Goal: Transaction & Acquisition: Purchase product/service

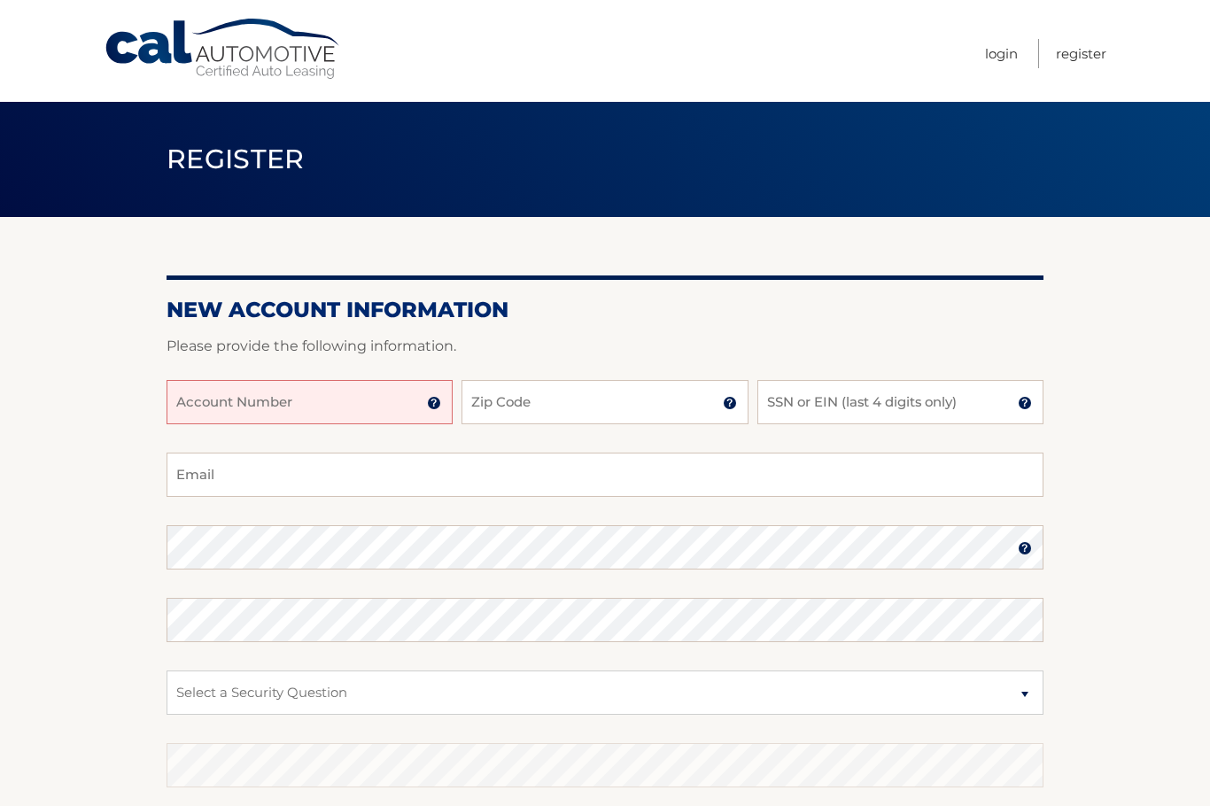
click at [354, 390] on input "Account Number" at bounding box center [310, 402] width 286 height 44
paste input "44455985066"
type input "44455985066"
click at [517, 401] on input "Zip Code" at bounding box center [605, 402] width 286 height 44
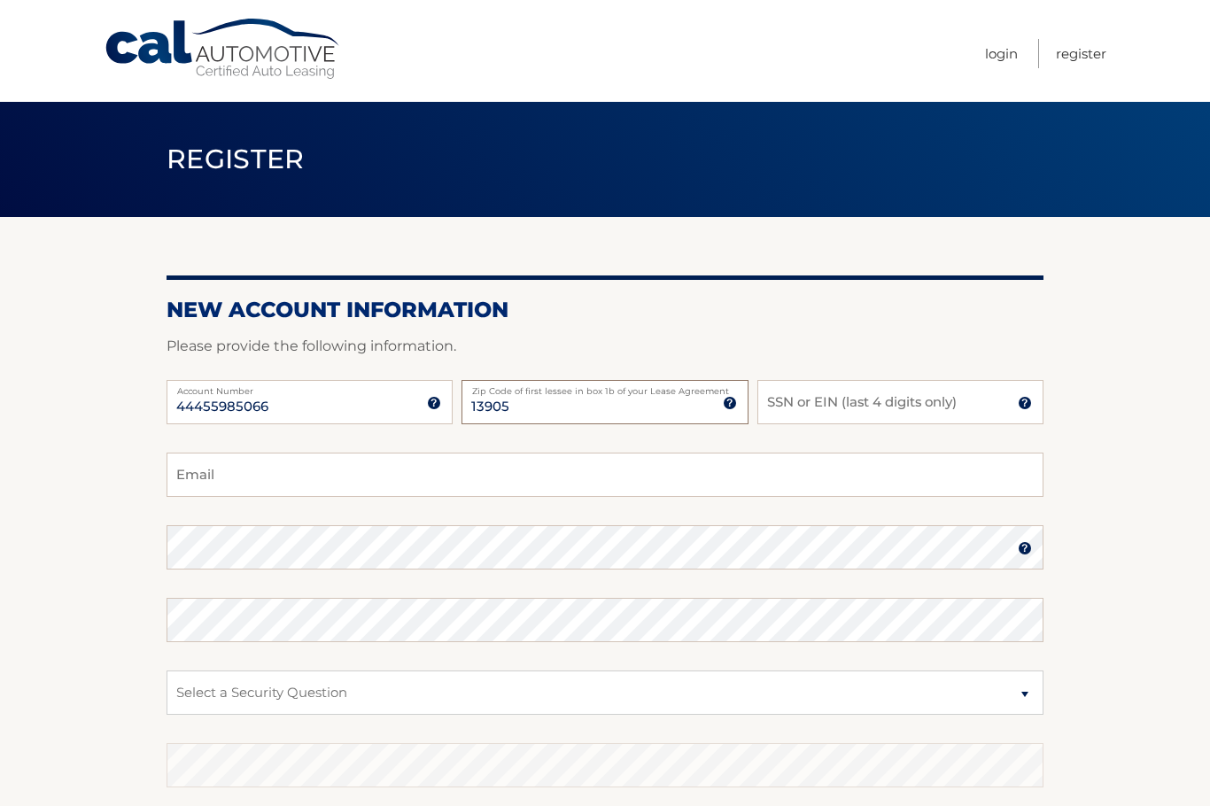
type input "13905"
click at [783, 401] on input "SSN or EIN (last 4 digits only)" at bounding box center [901, 402] width 286 height 44
type input "3673"
click at [508, 486] on input "Email" at bounding box center [605, 475] width 877 height 44
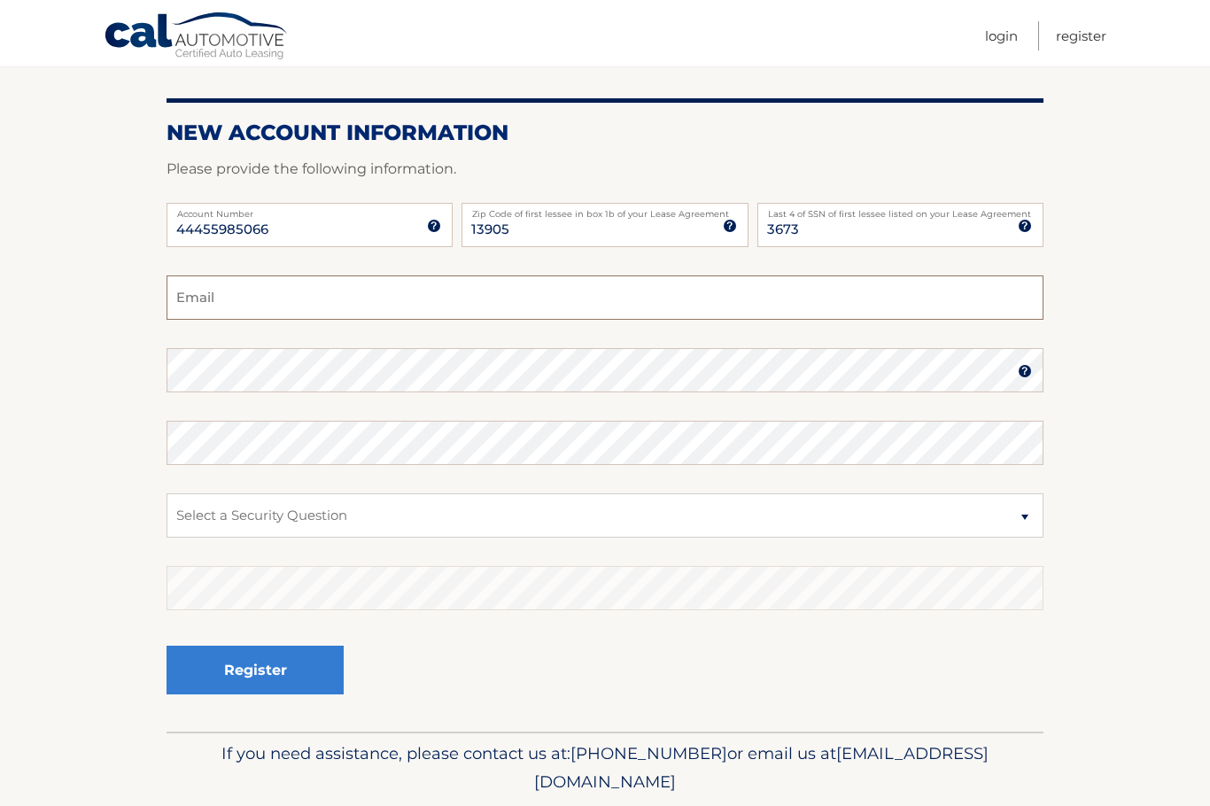
scroll to position [237, 0]
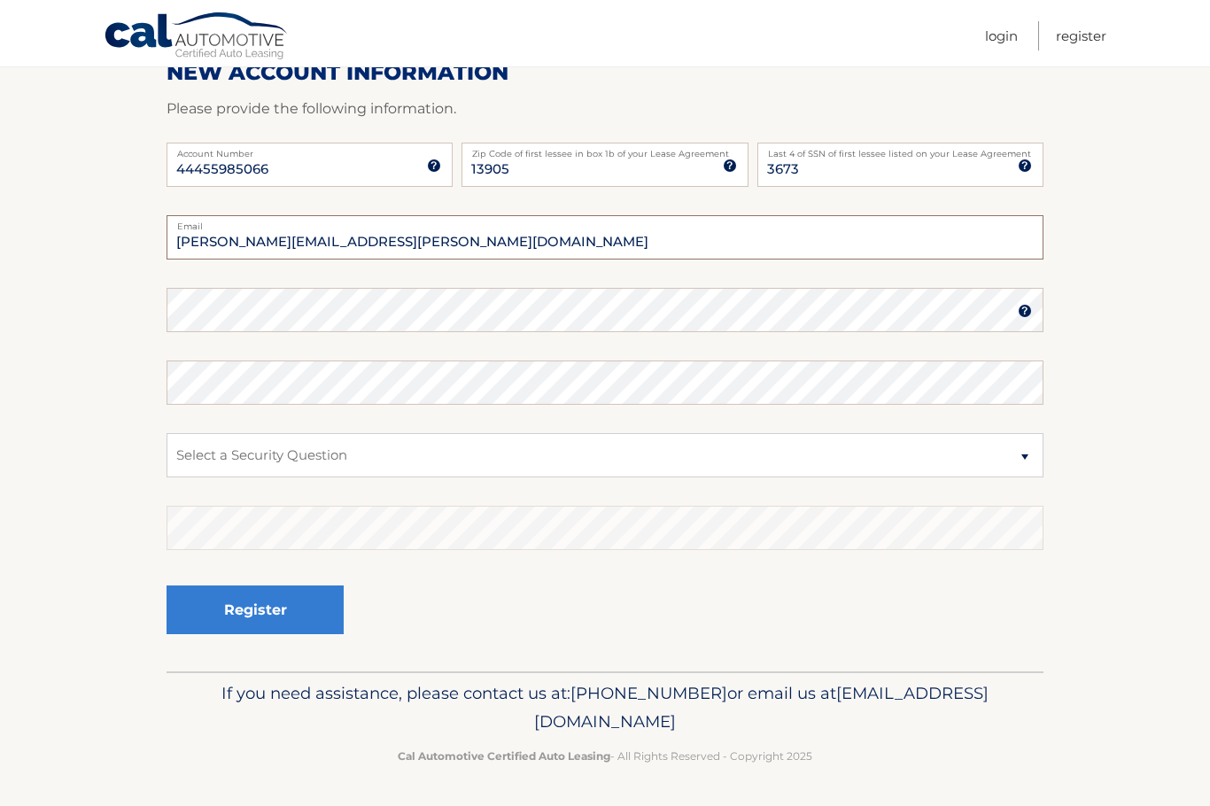
drag, startPoint x: 406, startPoint y: 245, endPoint x: 154, endPoint y: 239, distance: 251.7
click at [154, 239] on section "New Account Information Please provide the following information. 44455985066 A…" at bounding box center [605, 326] width 1210 height 692
type input "christina.macdavitt@gmail.com"
click at [139, 403] on section "New Account Information Please provide the following information. 44455985066 A…" at bounding box center [605, 326] width 1210 height 692
click at [271, 428] on fieldset "christina.macdavitt@gmail.com Email Password Password should be a minimum of 6 …" at bounding box center [605, 443] width 877 height 456
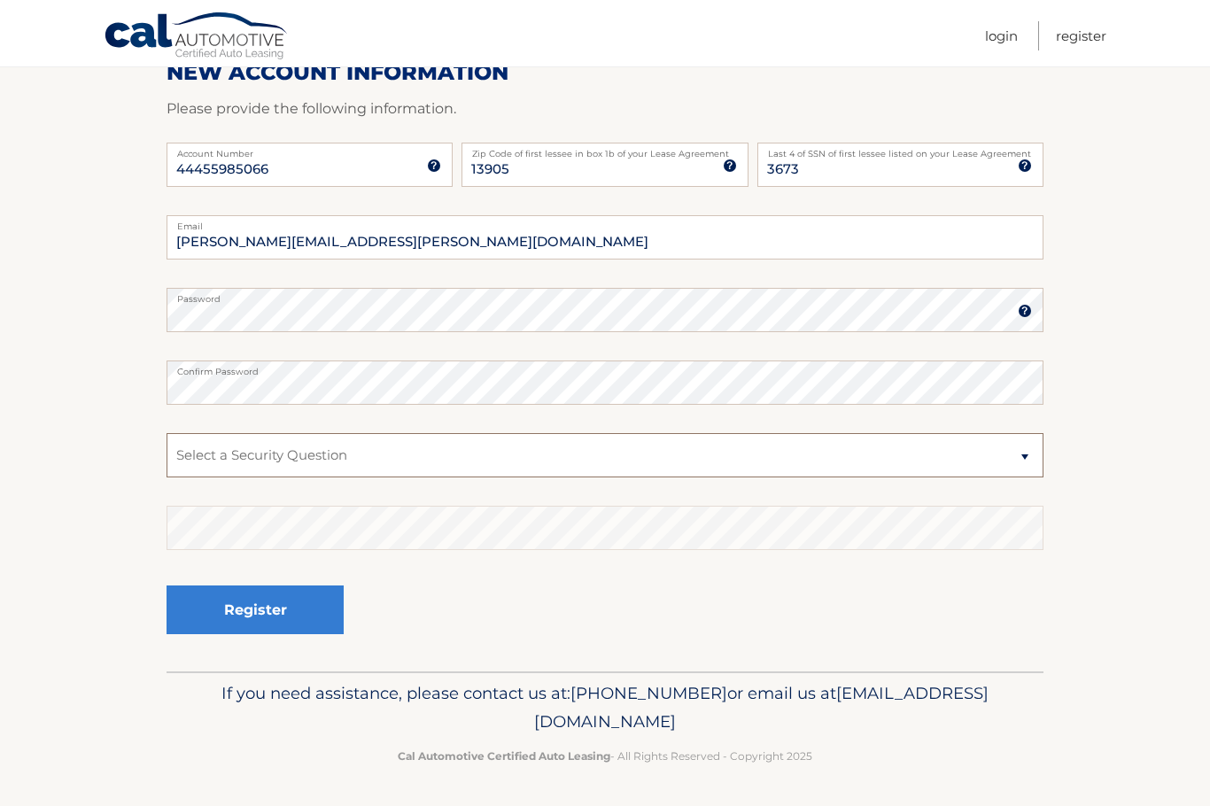
click at [271, 447] on select "Select a Security Question What was the name of your elementary school? What is…" at bounding box center [605, 455] width 877 height 44
select select "2"
click at [167, 433] on select "Select a Security Question What was the name of your elementary school? What is…" at bounding box center [605, 455] width 877 height 44
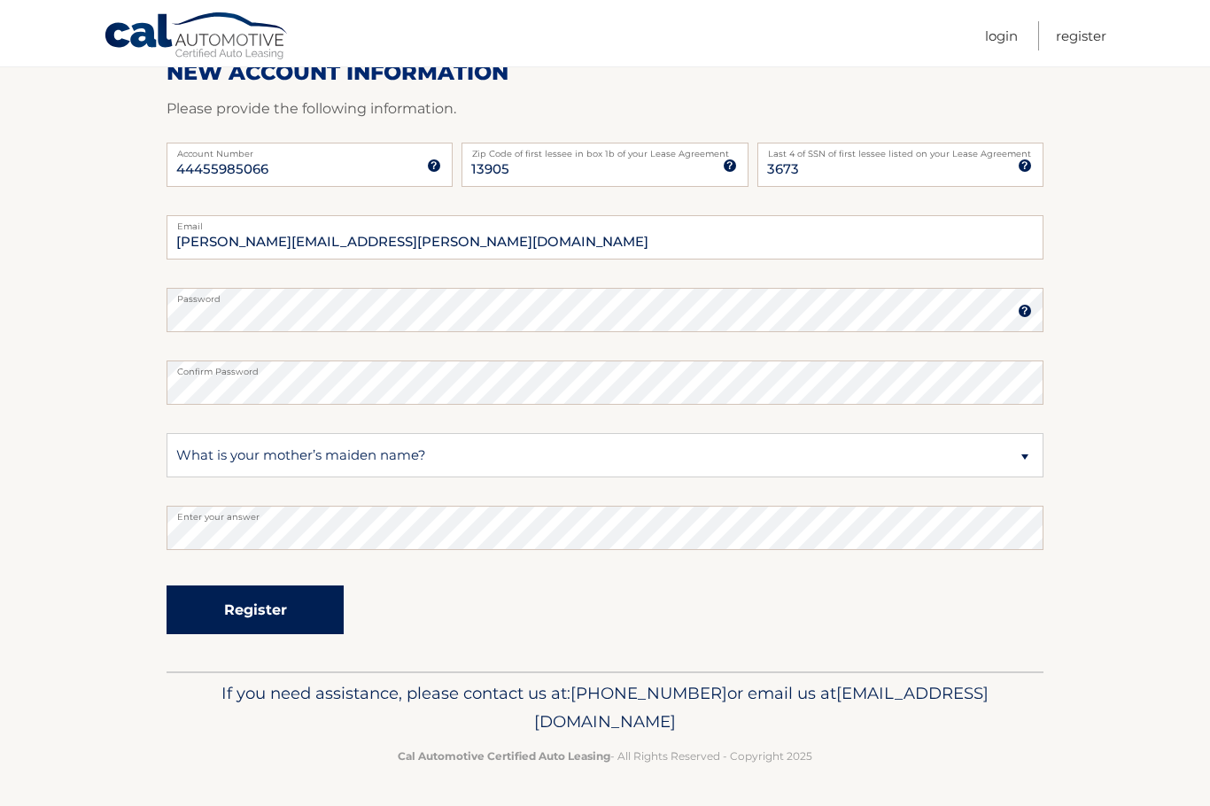
click at [294, 589] on button "Register" at bounding box center [255, 610] width 177 height 49
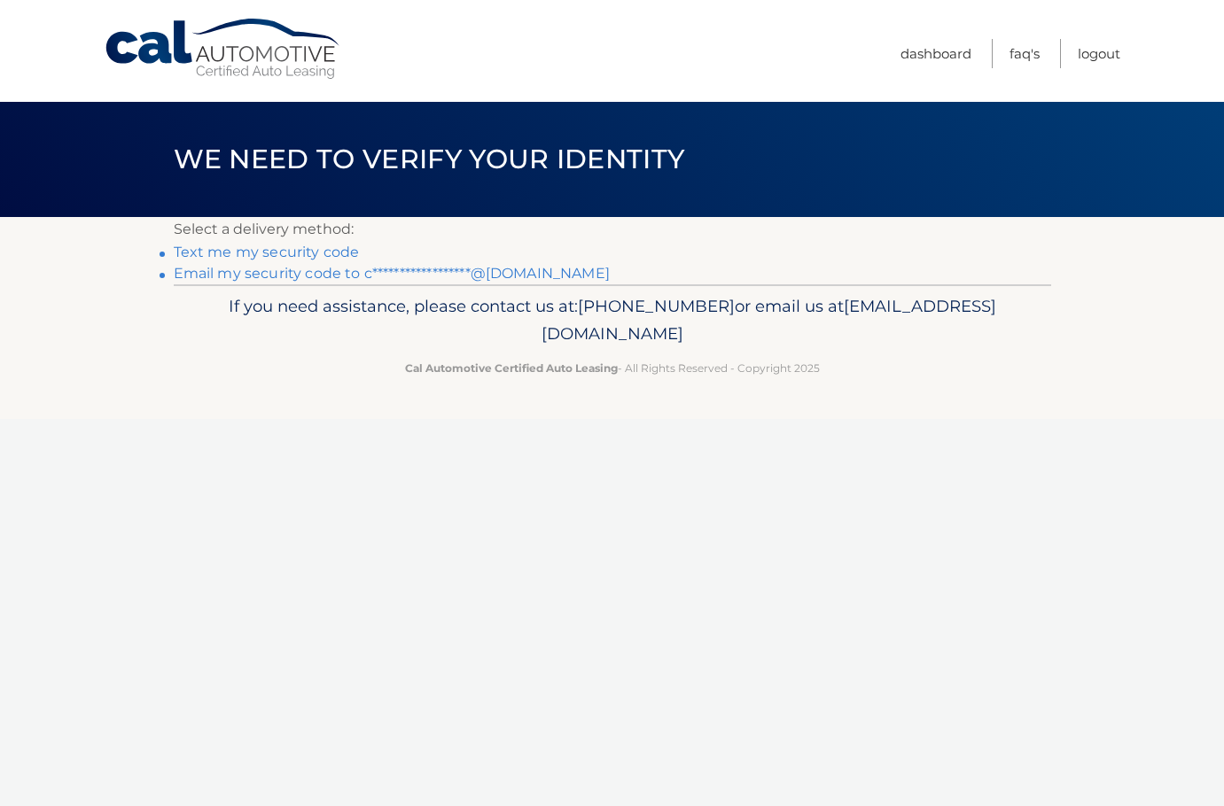
click at [325, 251] on link "Text me my security code" at bounding box center [267, 252] width 186 height 17
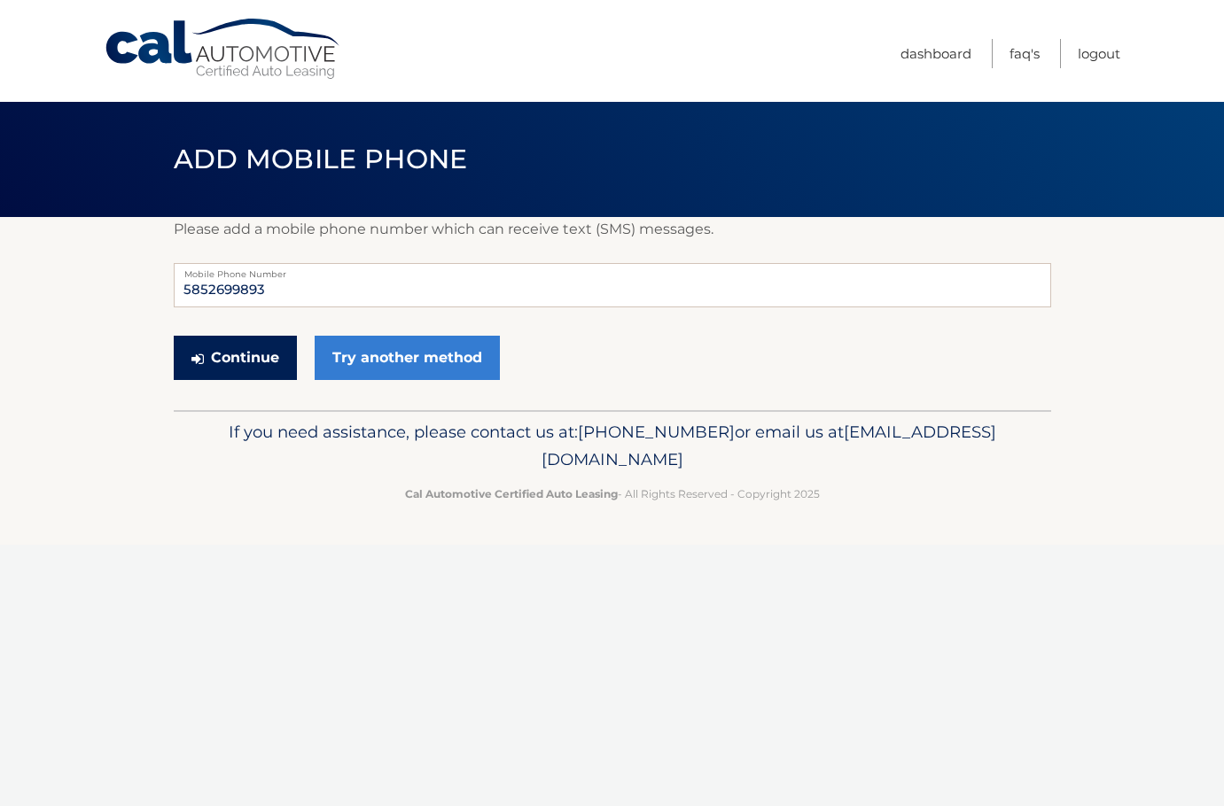
click at [252, 361] on button "Continue" at bounding box center [235, 358] width 123 height 44
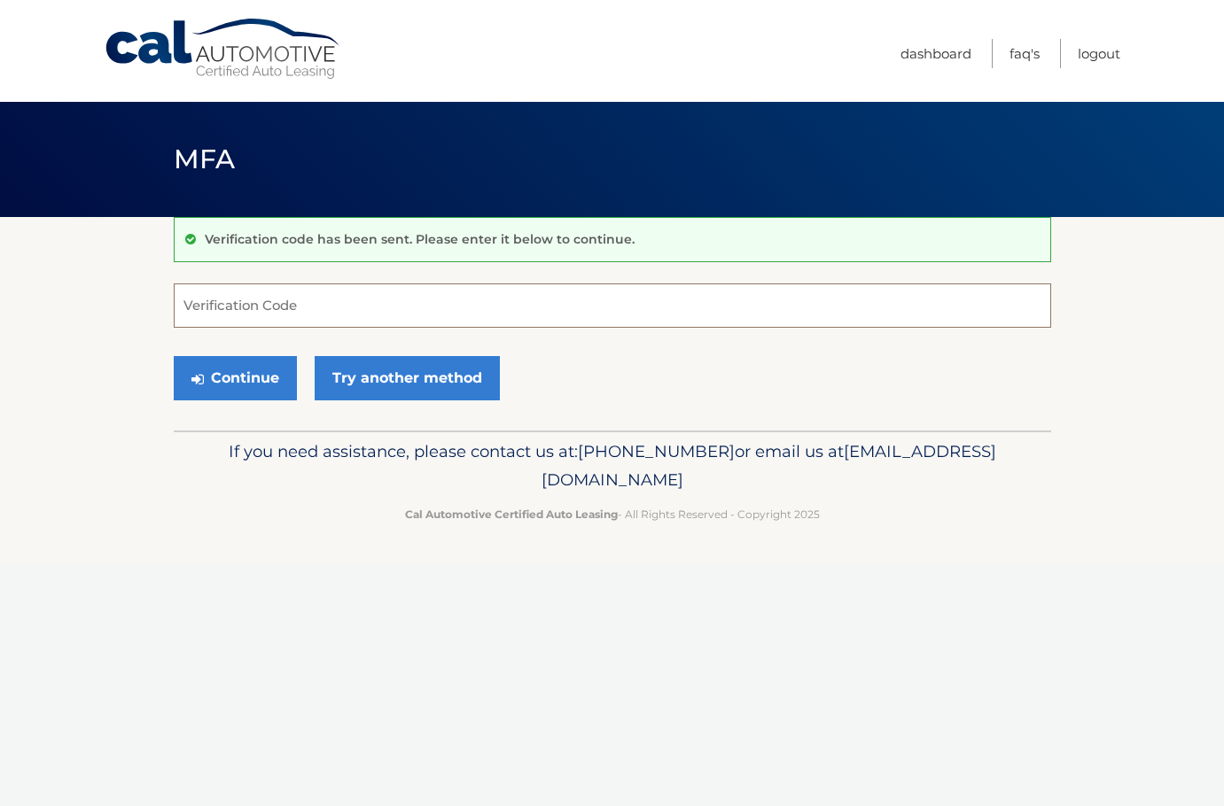
click at [276, 291] on input "Verification Code" at bounding box center [612, 306] width 877 height 44
type input "090960"
click at [242, 374] on button "Continue" at bounding box center [235, 378] width 123 height 44
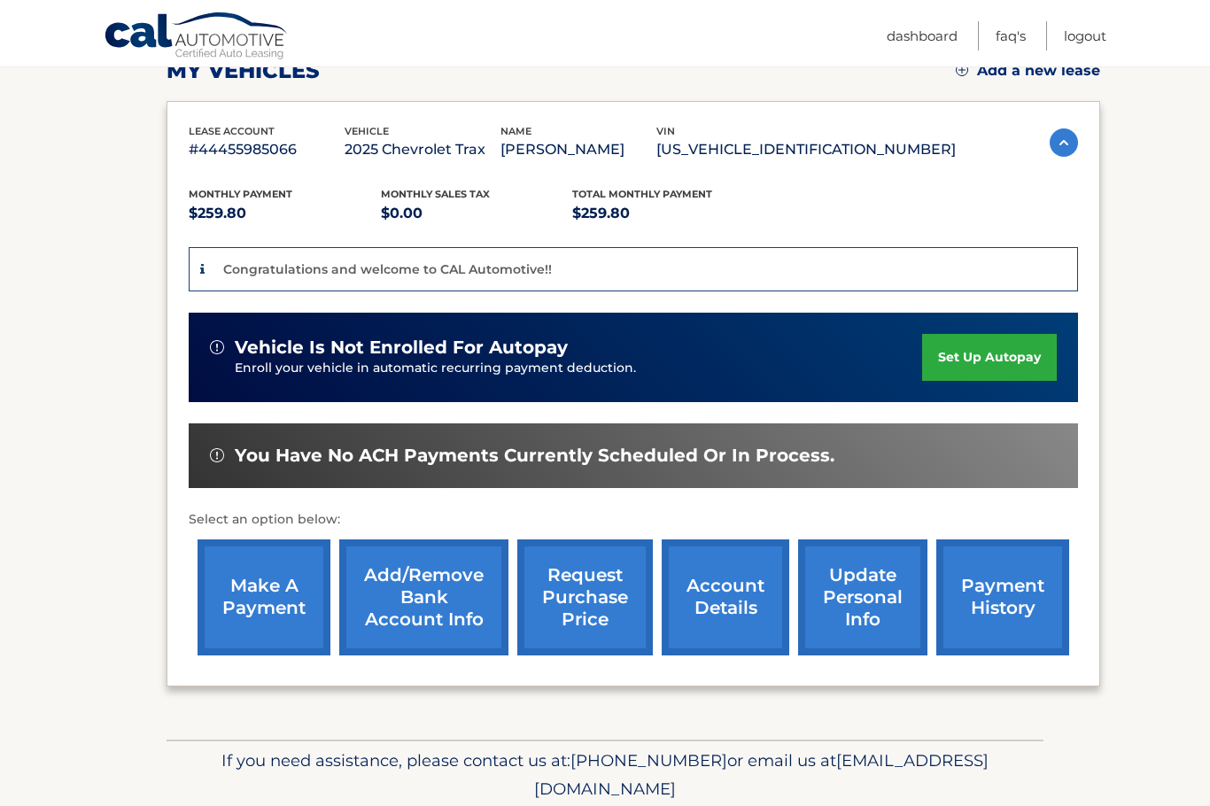
scroll to position [334, 0]
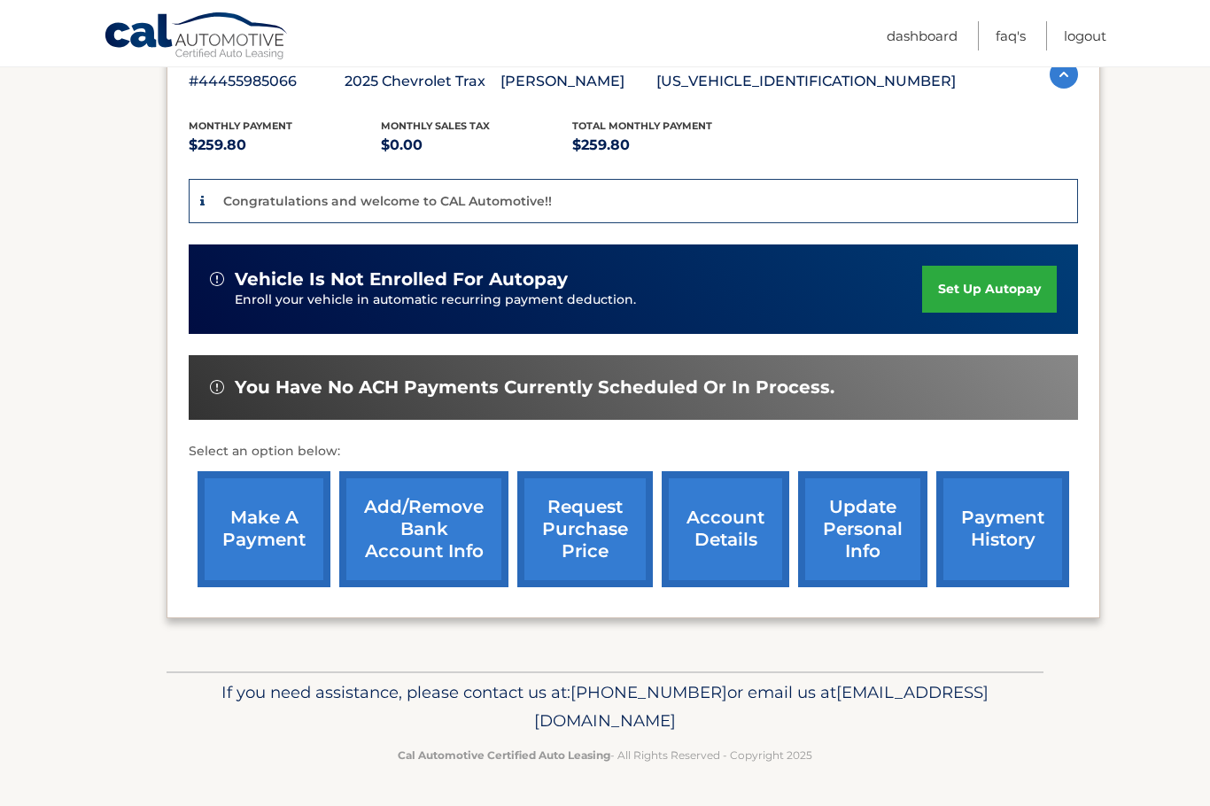
click at [297, 519] on link "make a payment" at bounding box center [264, 529] width 133 height 116
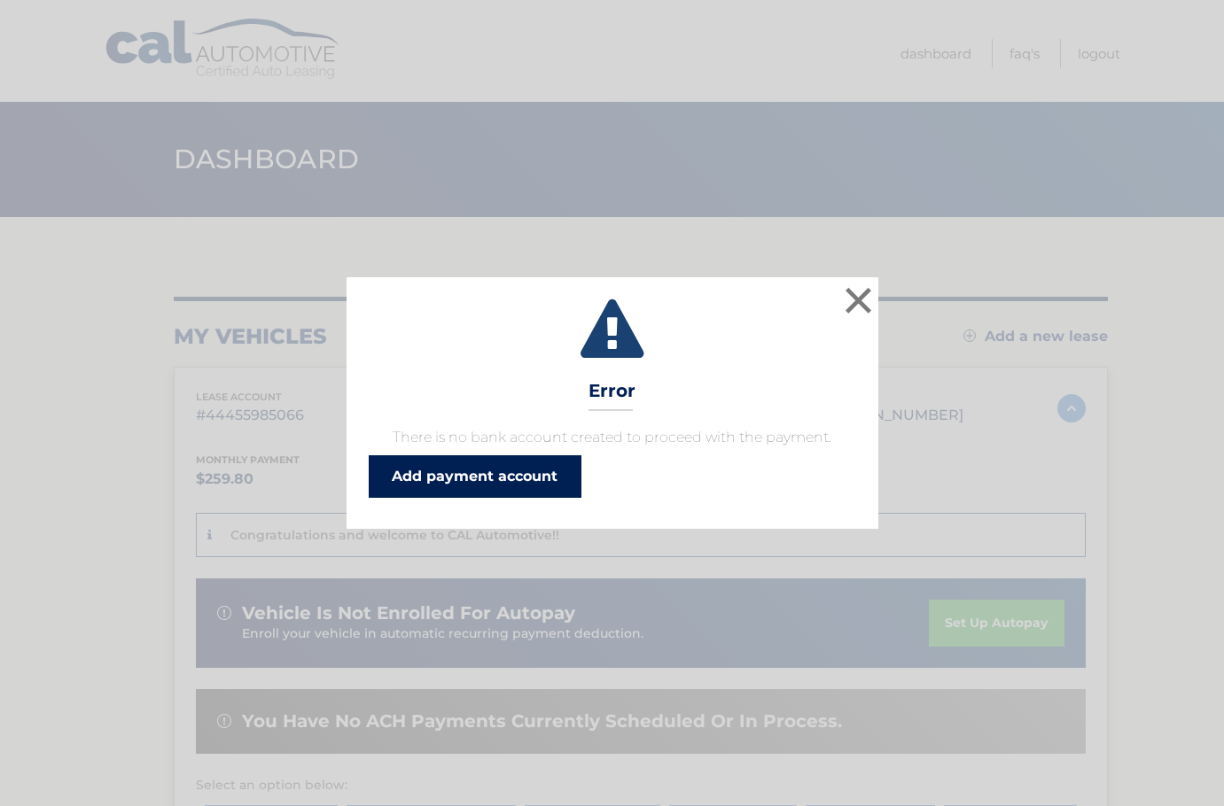
click at [418, 481] on link "Add payment account" at bounding box center [475, 476] width 213 height 43
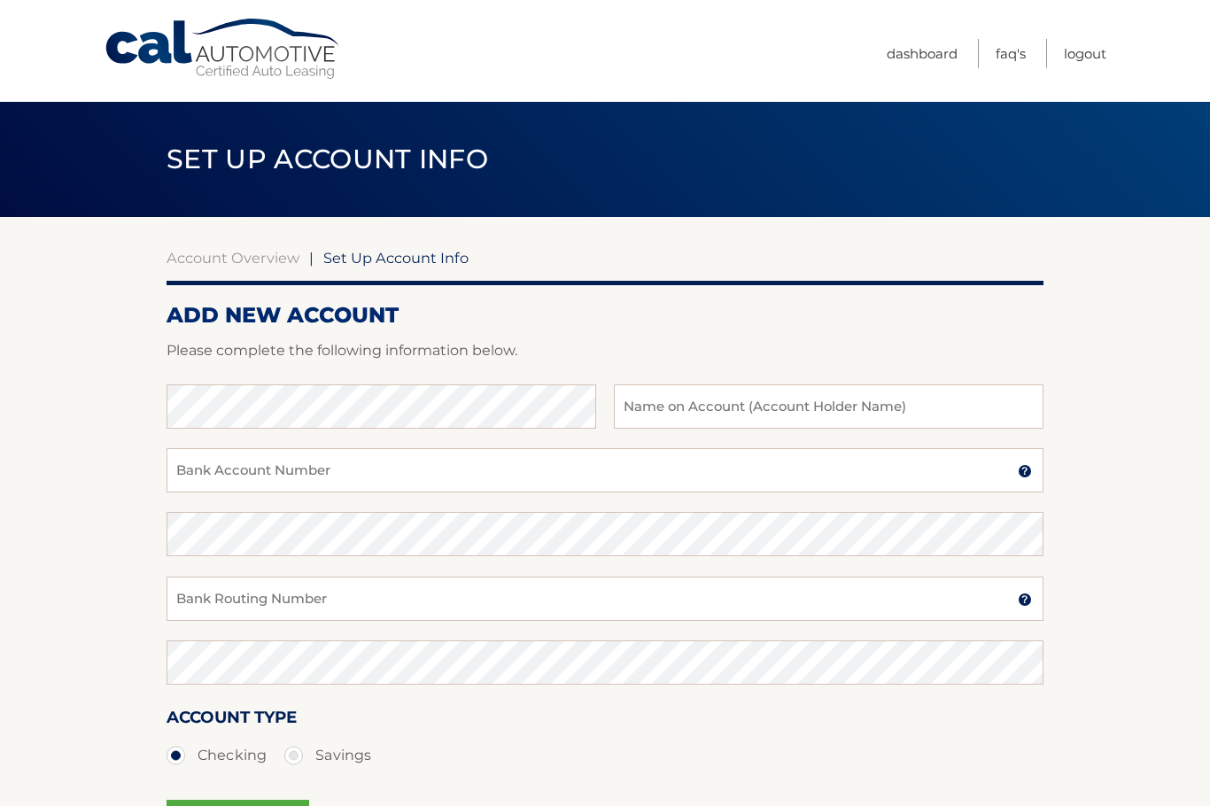
scroll to position [89, 0]
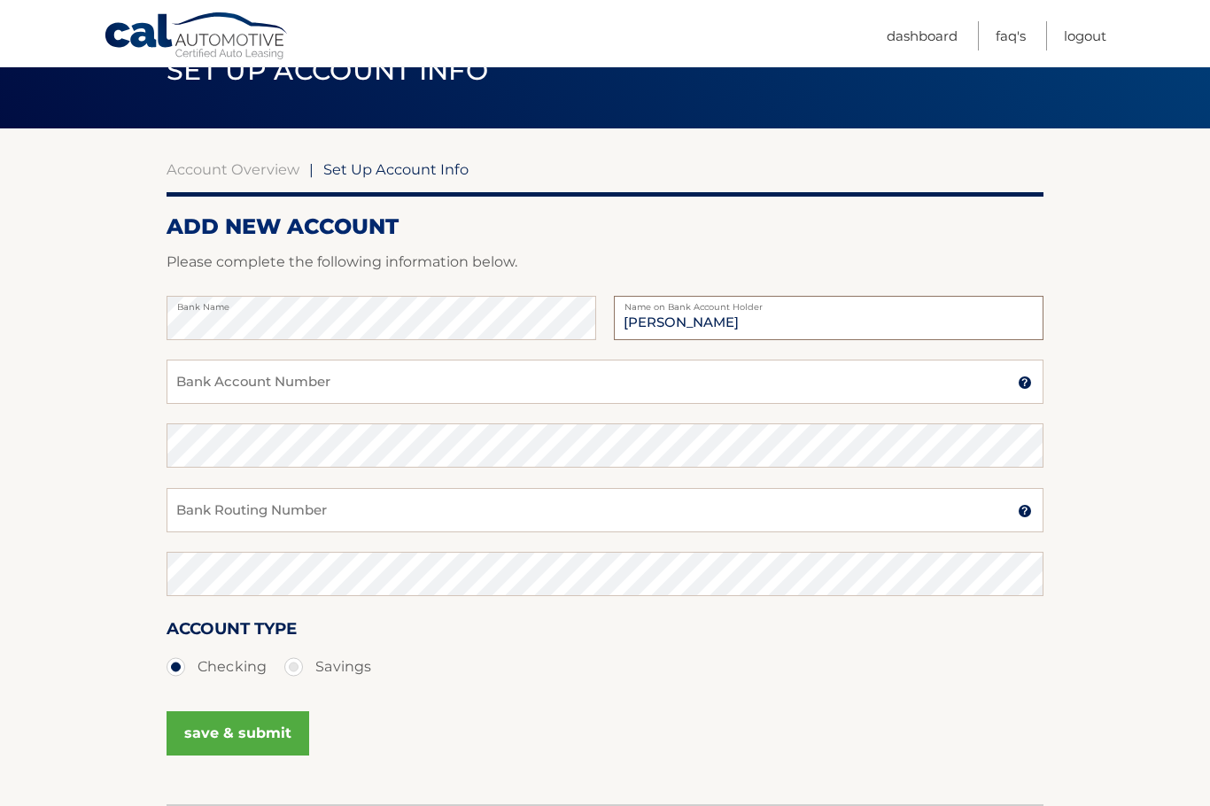
type input "[PERSON_NAME]"
click at [208, 392] on input "Bank Account Number" at bounding box center [605, 382] width 877 height 44
type input "325652034712"
click at [276, 520] on input "Bank Routing Number" at bounding box center [605, 510] width 877 height 44
type input "021300077"
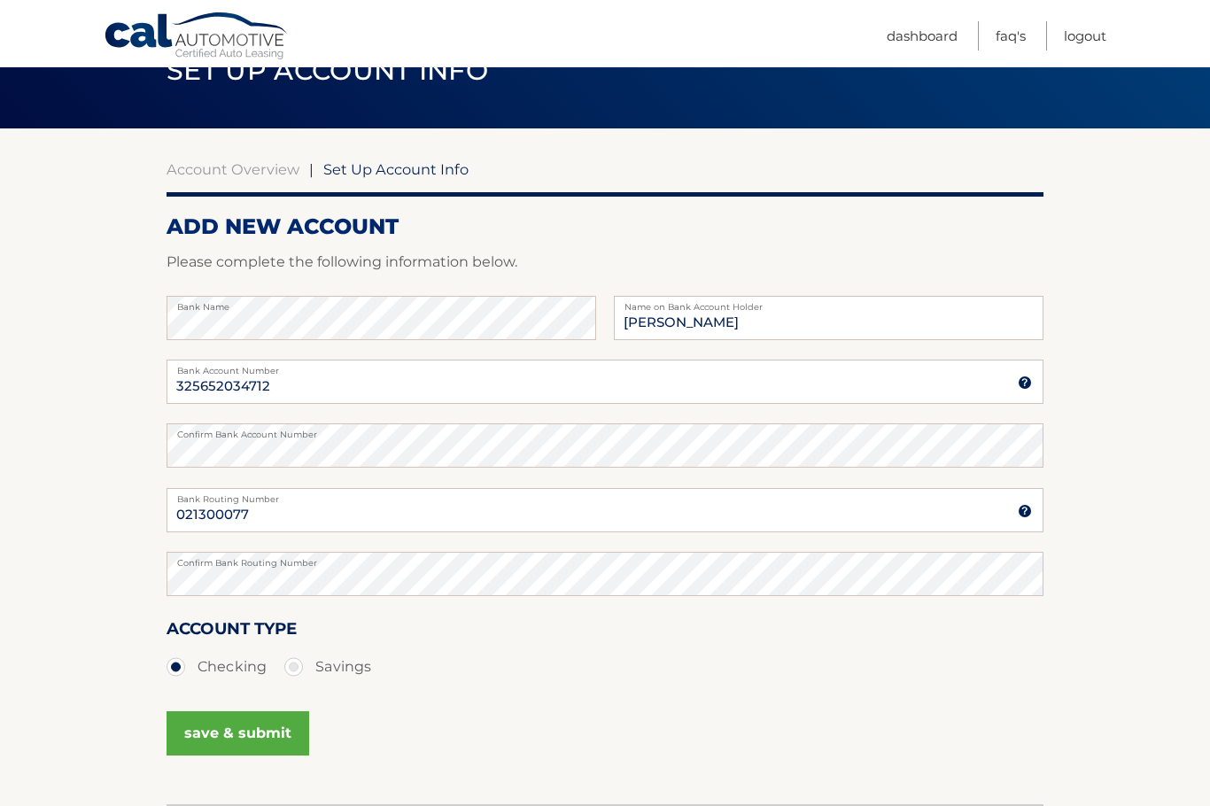
click at [241, 726] on button "save & submit" at bounding box center [238, 734] width 143 height 44
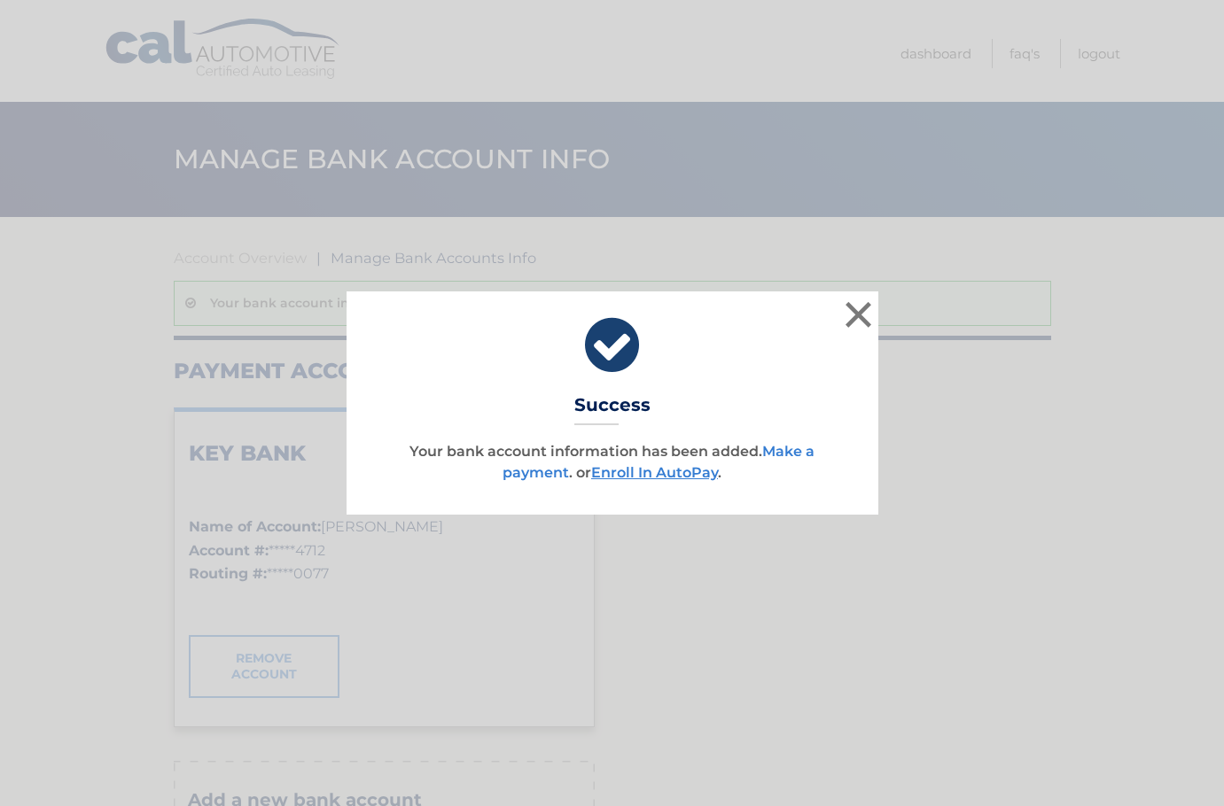
click at [806, 443] on link "Make a payment" at bounding box center [658, 462] width 312 height 38
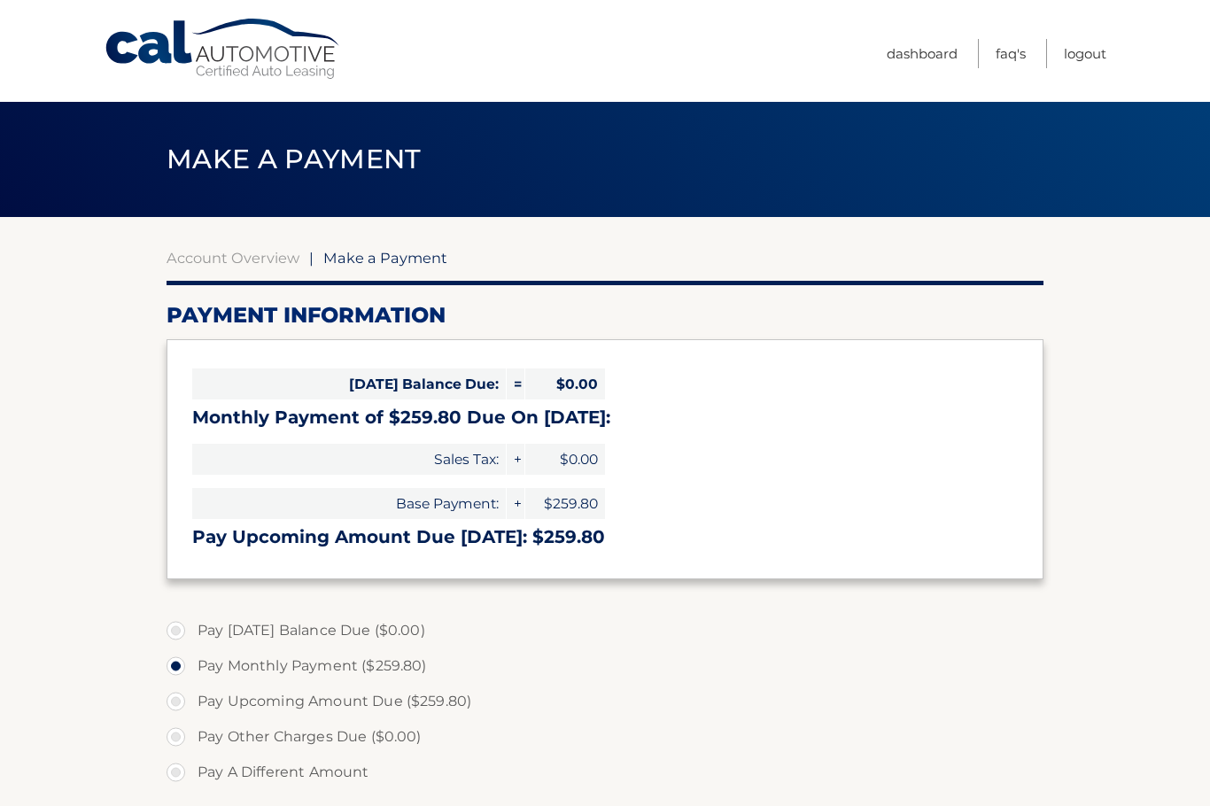
select select "YTA3MDM4NmUtYjBiMy00OGFhLWIwMmMtNWZkNzQ2Nzc0YjIz"
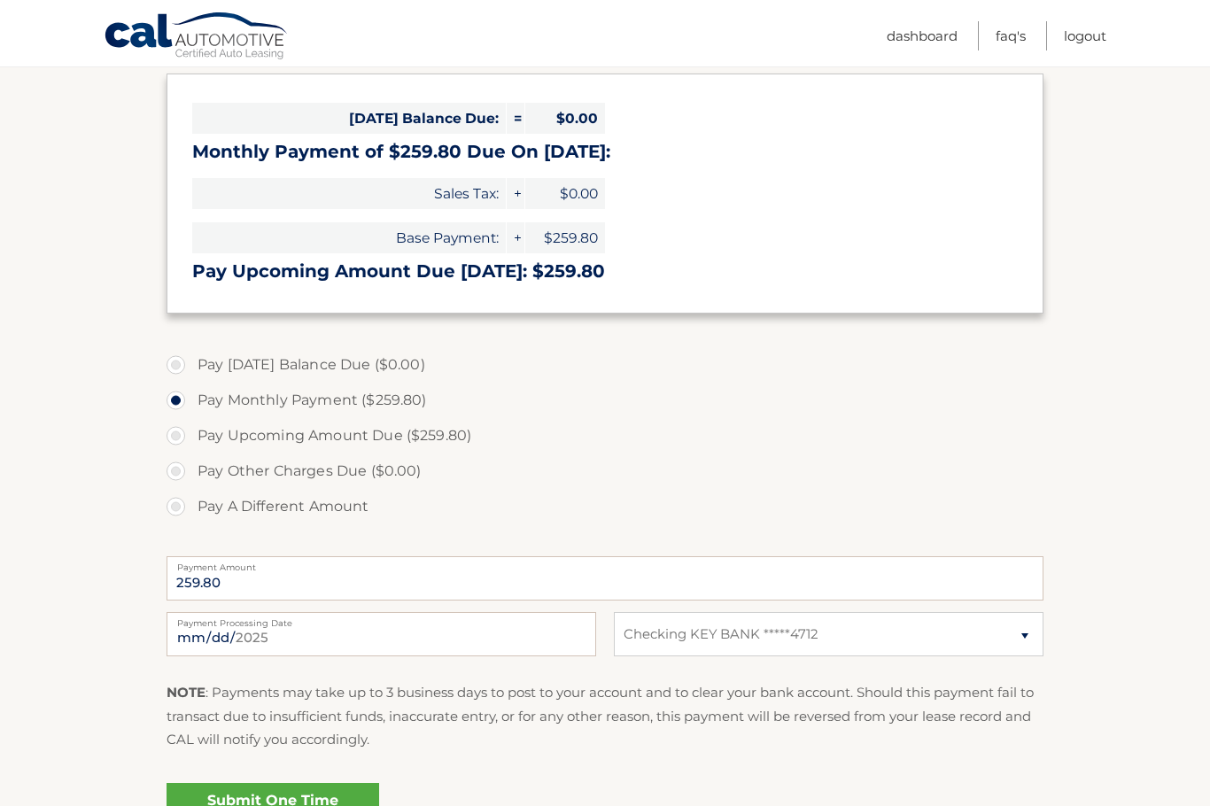
scroll to position [354, 0]
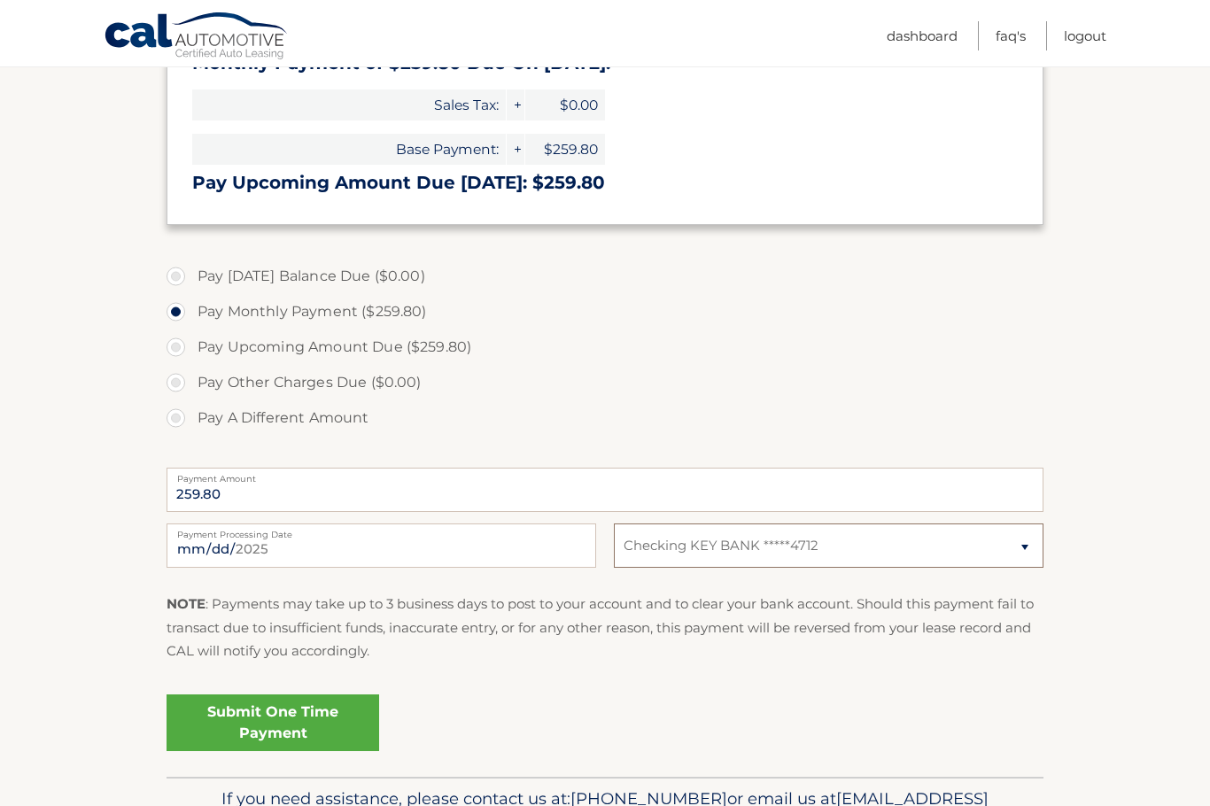
click at [1024, 556] on select "Select Bank Account Checking KEY BANK *****4712" at bounding box center [829, 546] width 430 height 44
click at [1086, 539] on section "Account Overview | Make a Payment Payment Information Today's Balance Due: = $0…" at bounding box center [605, 320] width 1210 height 914
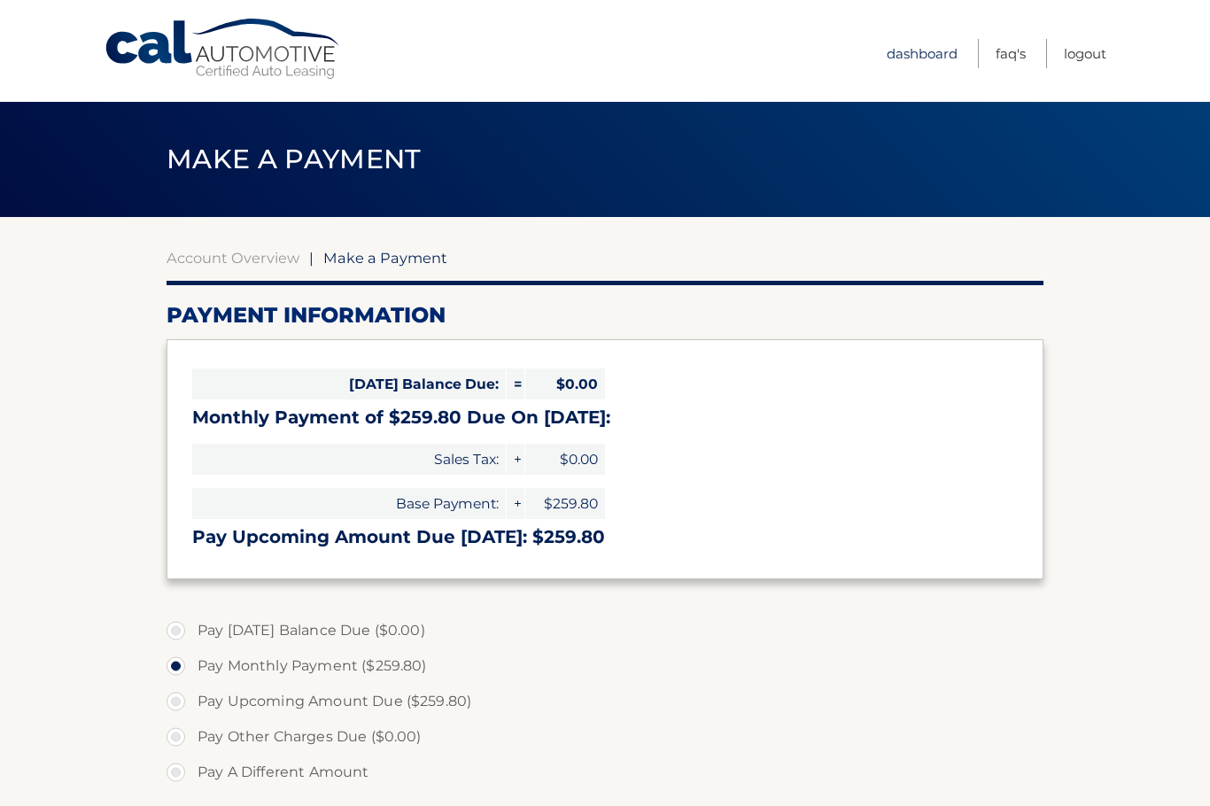
click at [931, 58] on link "Dashboard" at bounding box center [922, 53] width 71 height 29
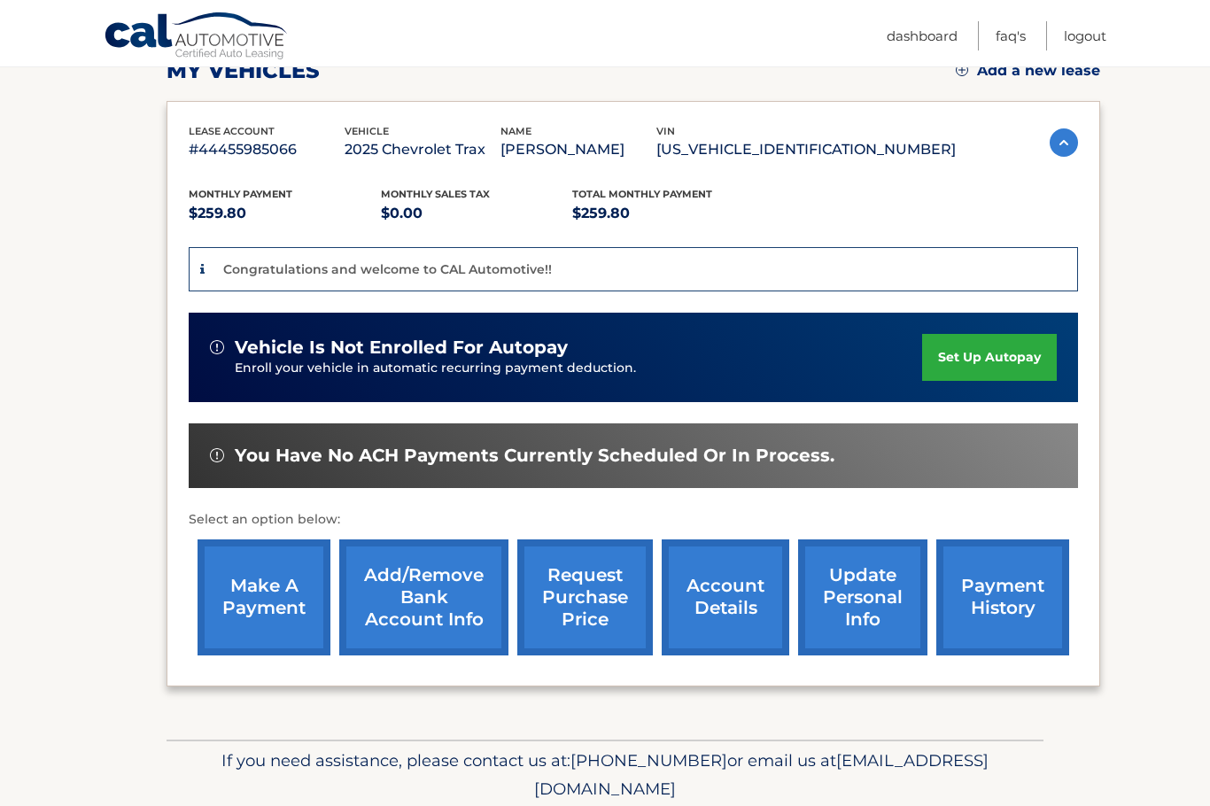
scroll to position [334, 0]
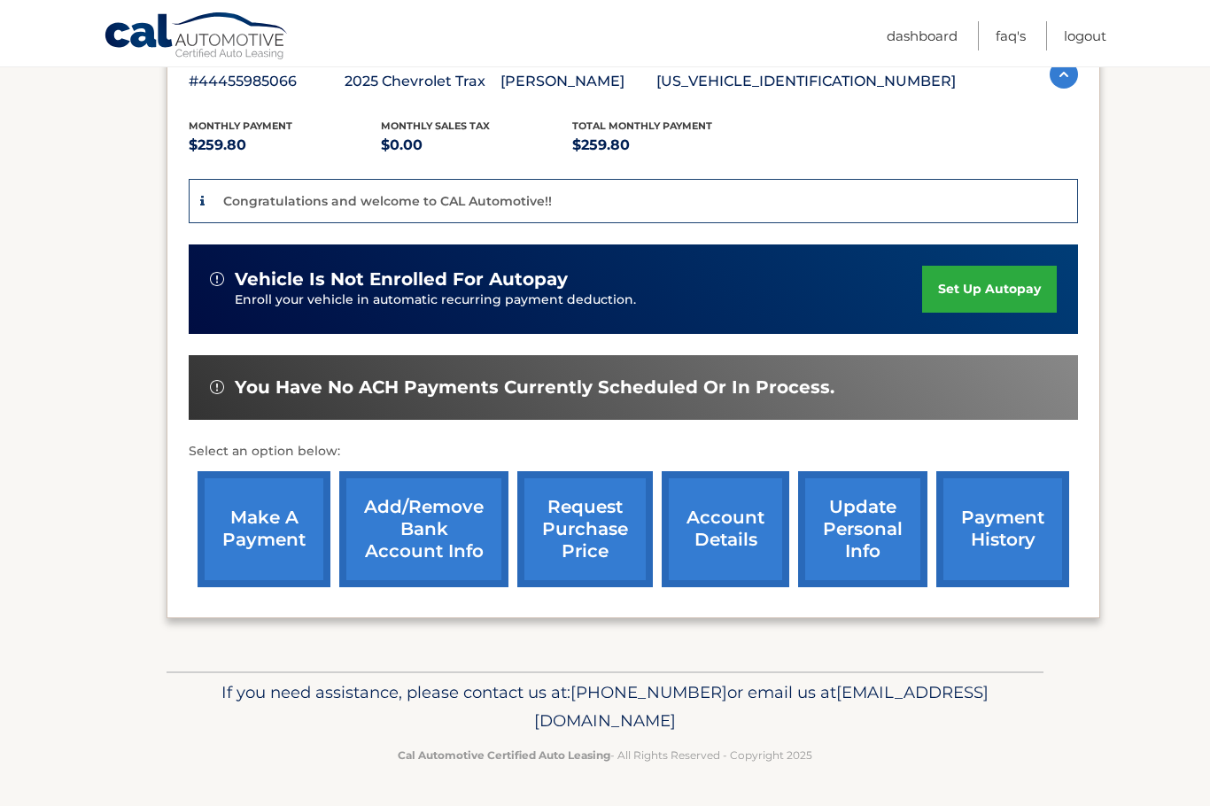
click at [741, 527] on link "account details" at bounding box center [726, 529] width 128 height 116
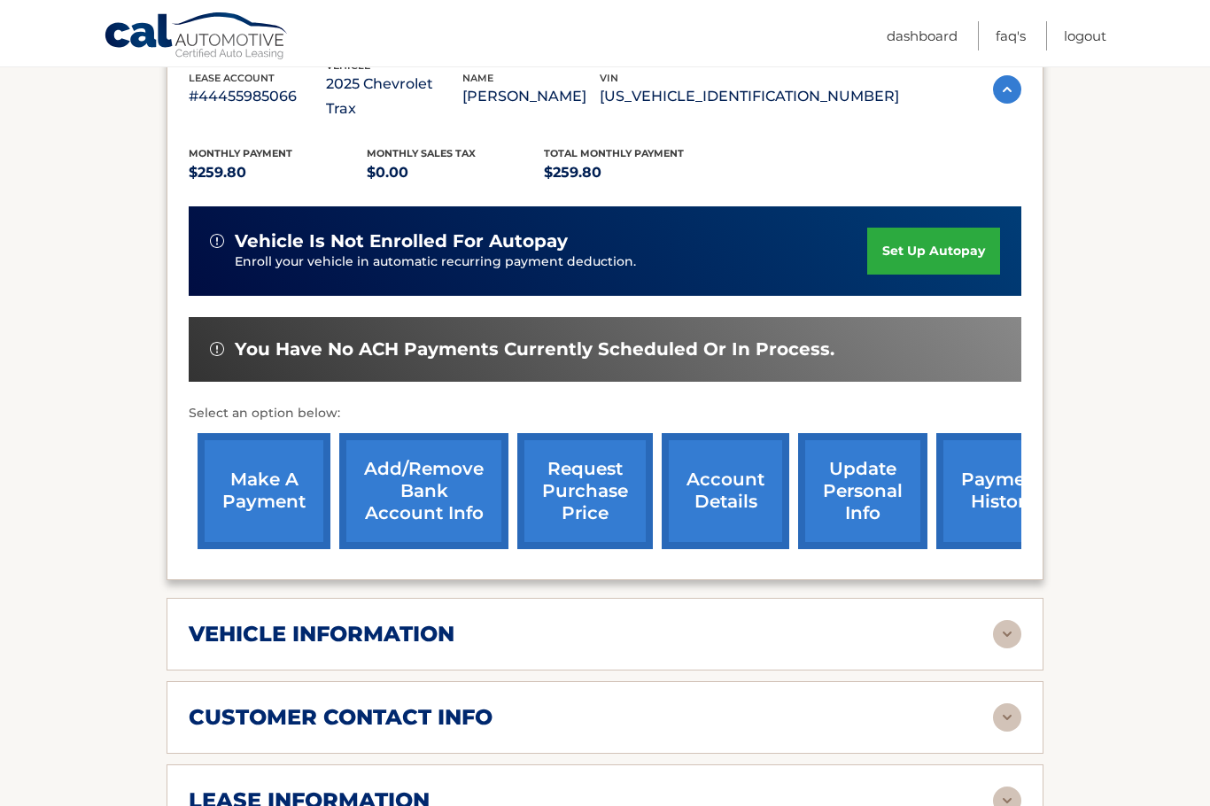
scroll to position [620, 0]
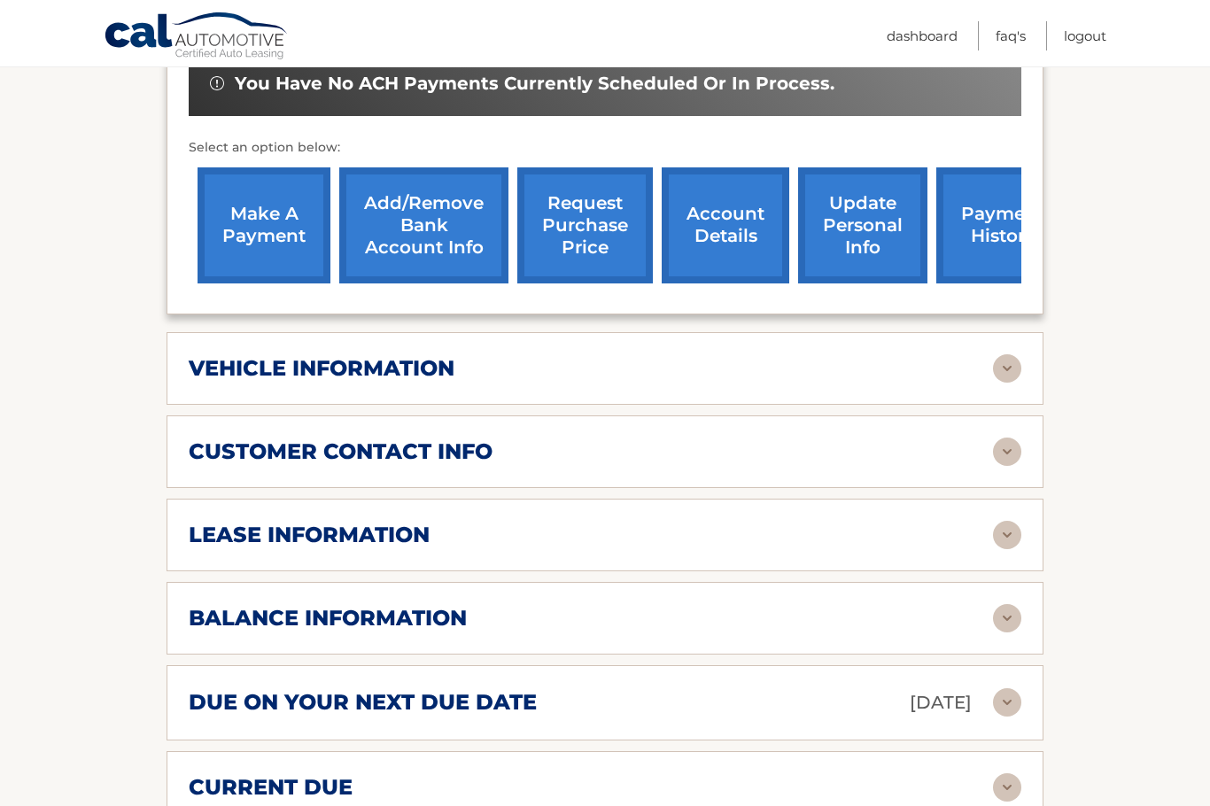
click at [1018, 354] on img at bounding box center [1007, 368] width 28 height 28
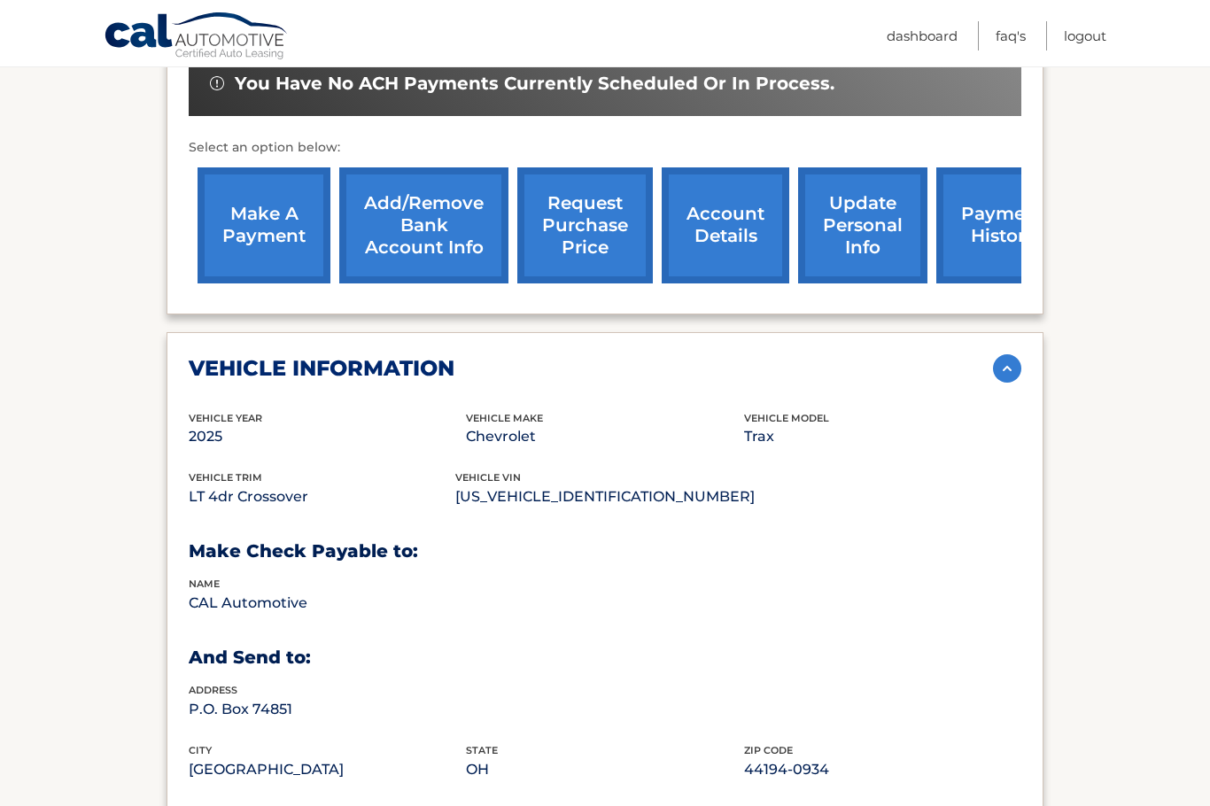
scroll to position [709, 0]
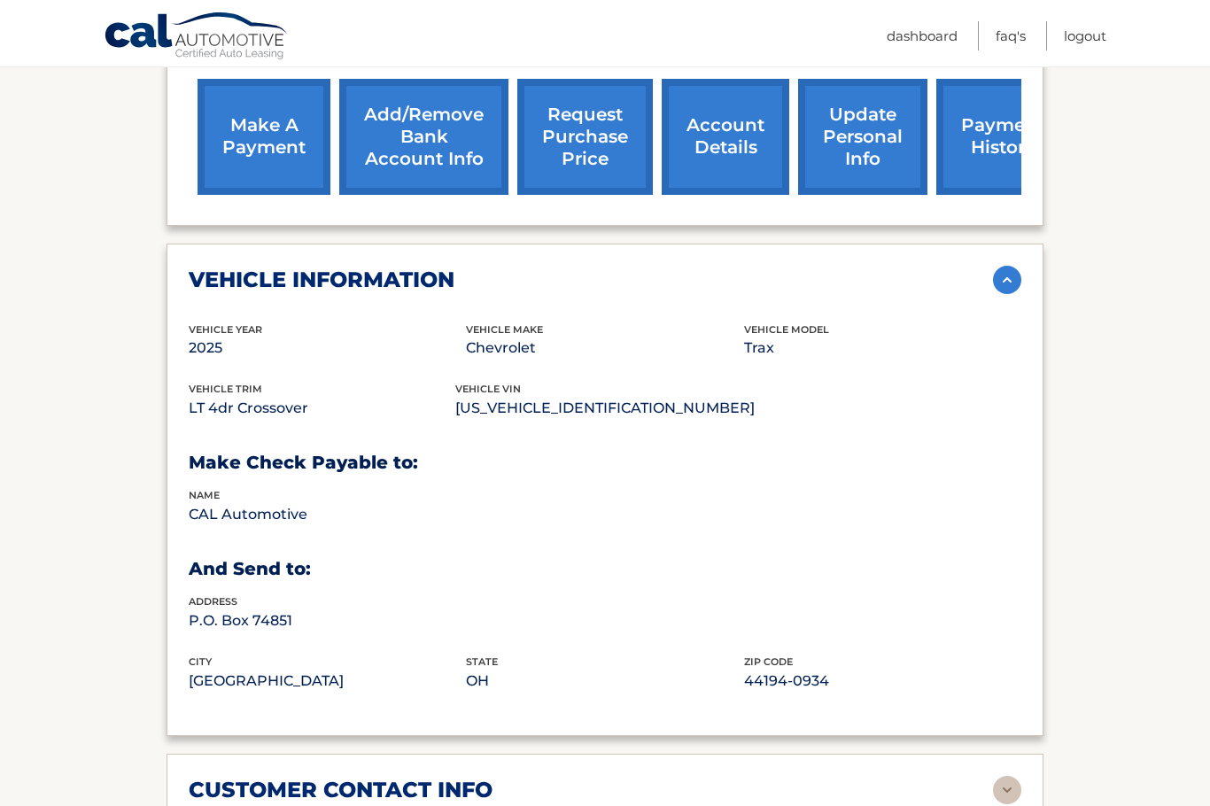
drag, startPoint x: 310, startPoint y: 378, endPoint x: 187, endPoint y: 377, distance: 123.2
click at [187, 377] on div "vehicle information vehicle Year 2025 vehicle make Chevrolet vehicle model Trax…" at bounding box center [605, 490] width 877 height 493
copy p "LT 4dr Crossover"
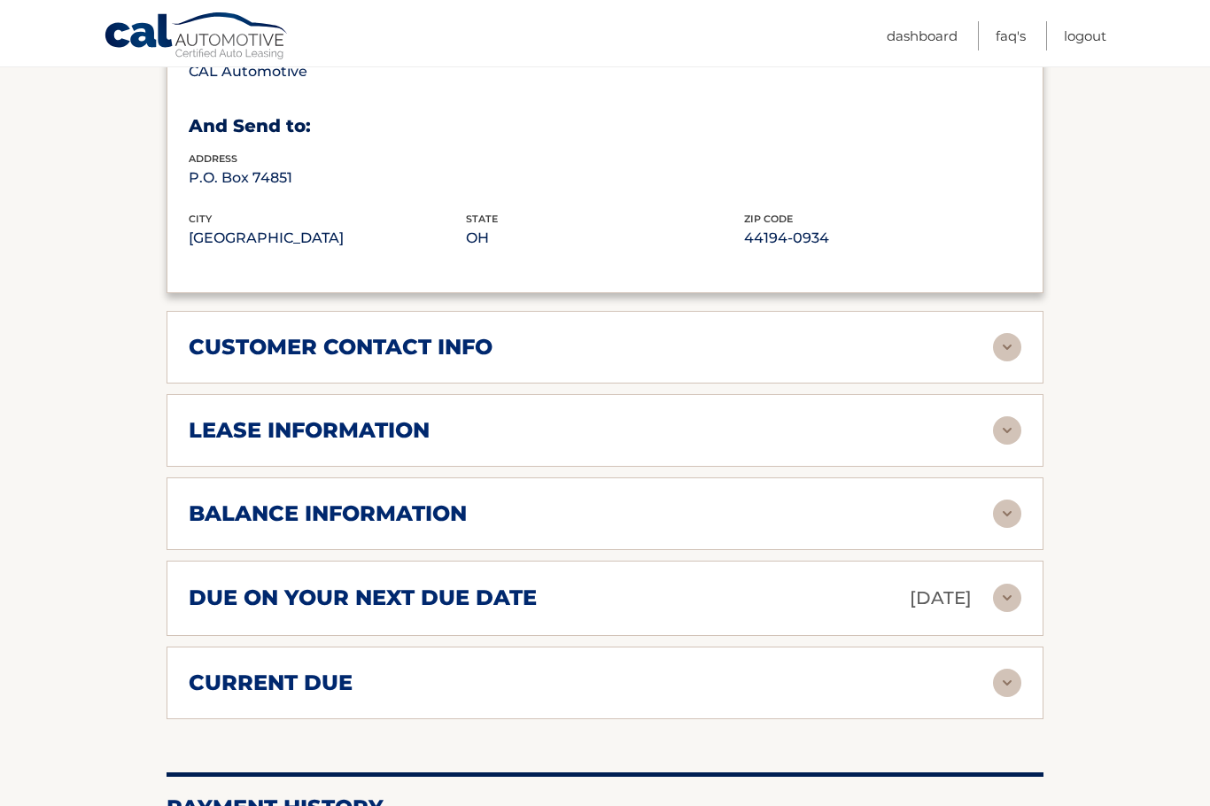
scroll to position [1241, 0]
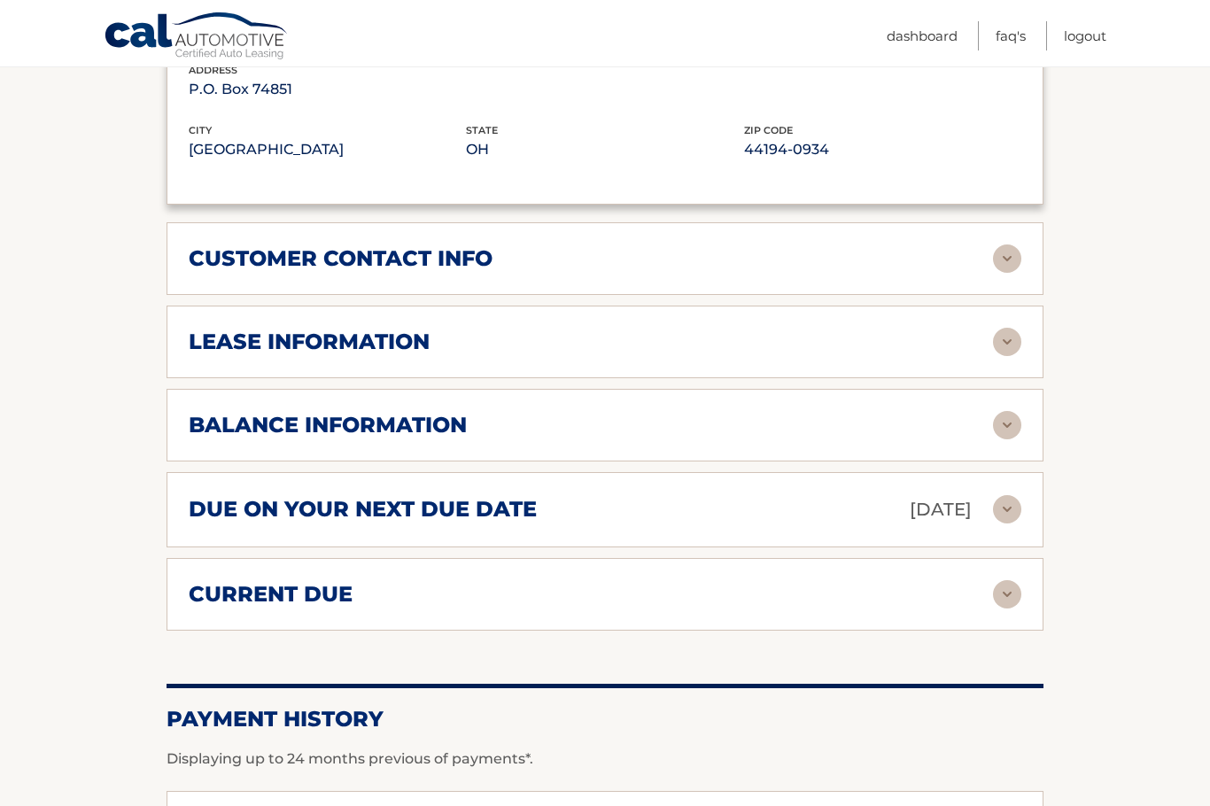
click at [1000, 245] on img at bounding box center [1007, 259] width 28 height 28
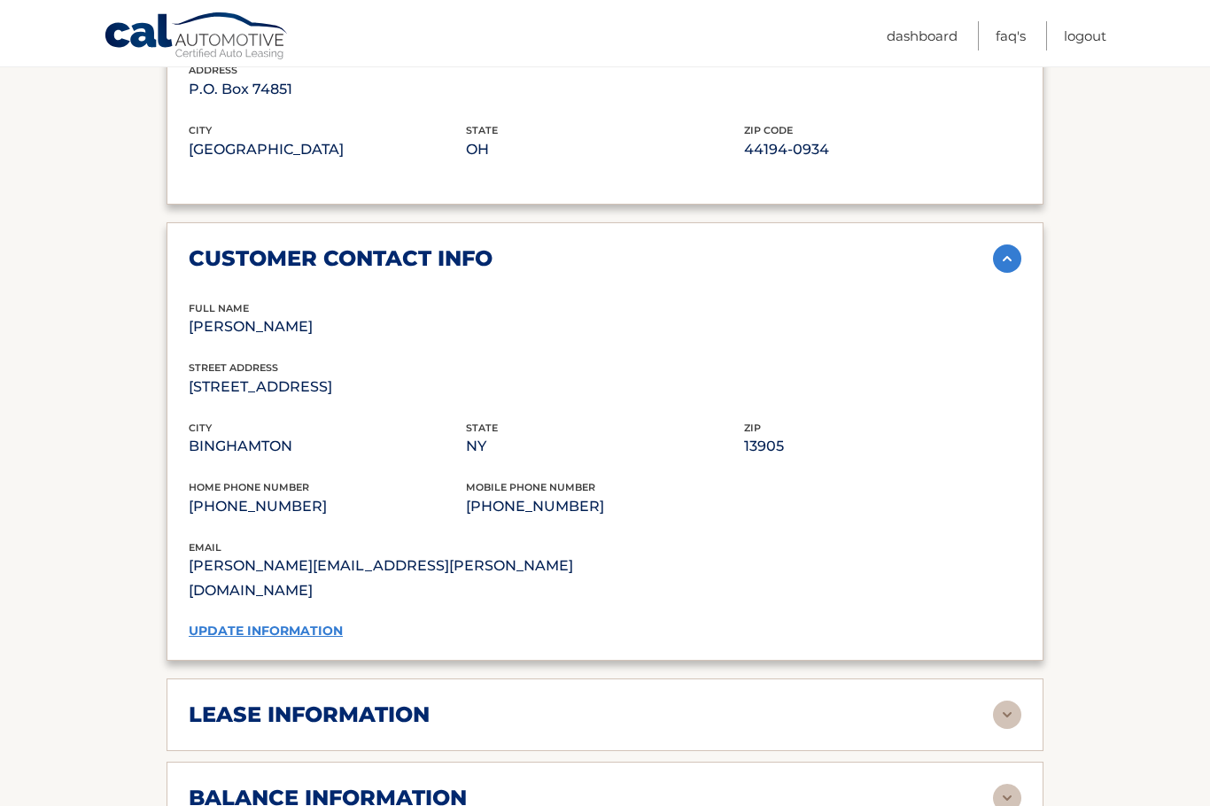
click at [313, 623] on link "update information" at bounding box center [266, 631] width 154 height 16
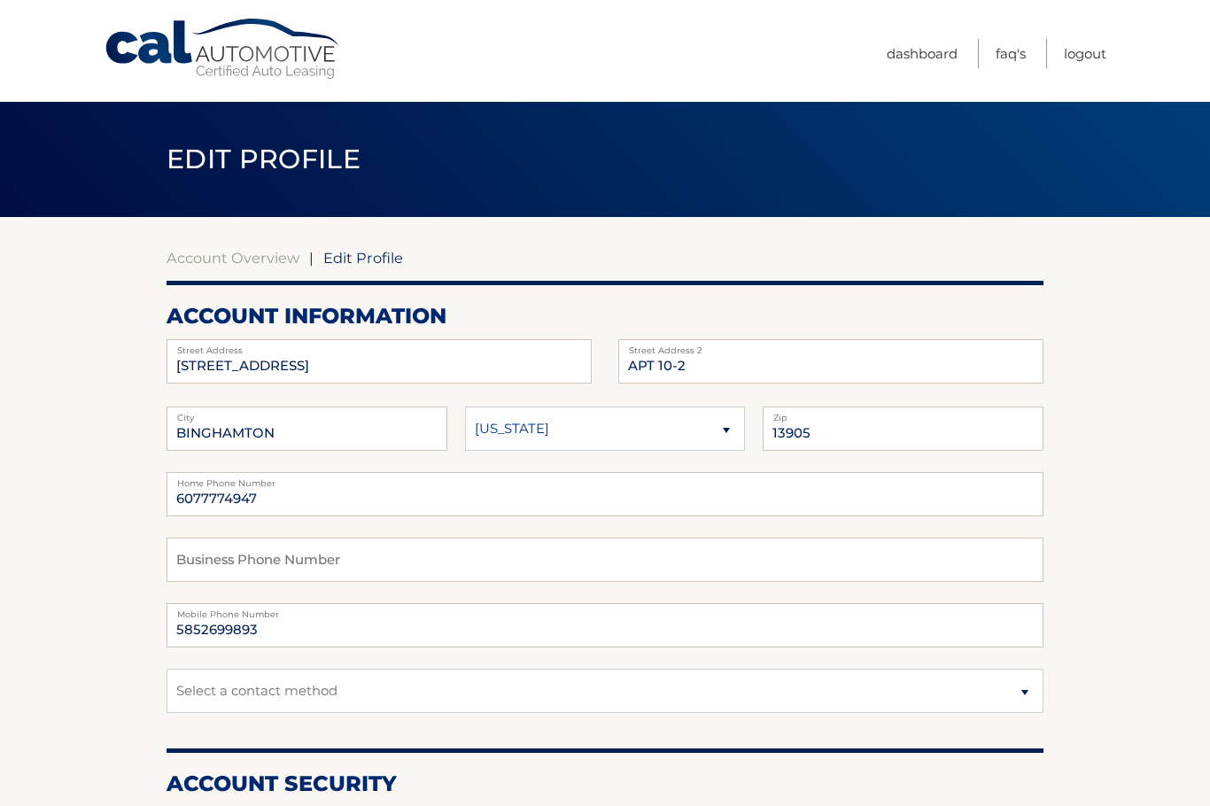
scroll to position [89, 0]
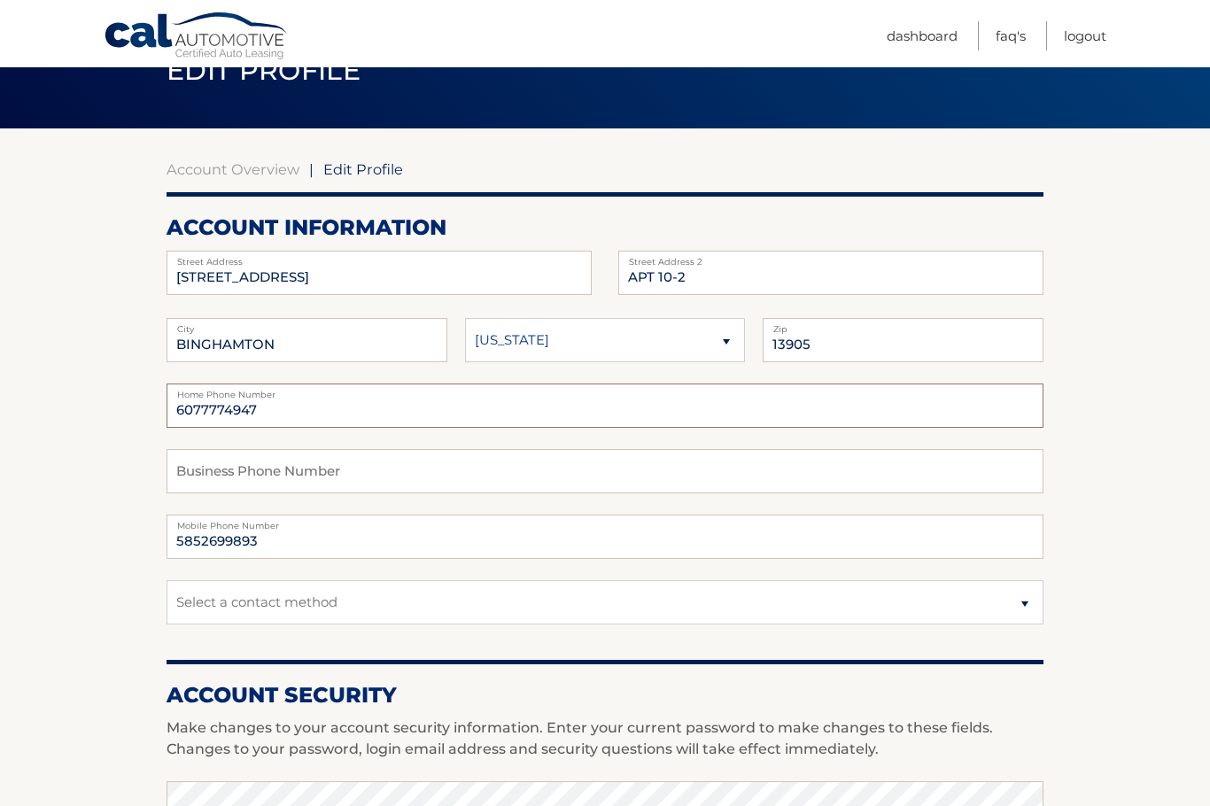
drag, startPoint x: 267, startPoint y: 409, endPoint x: 168, endPoint y: 420, distance: 99.0
click at [168, 420] on input "6077774947" at bounding box center [605, 406] width 877 height 44
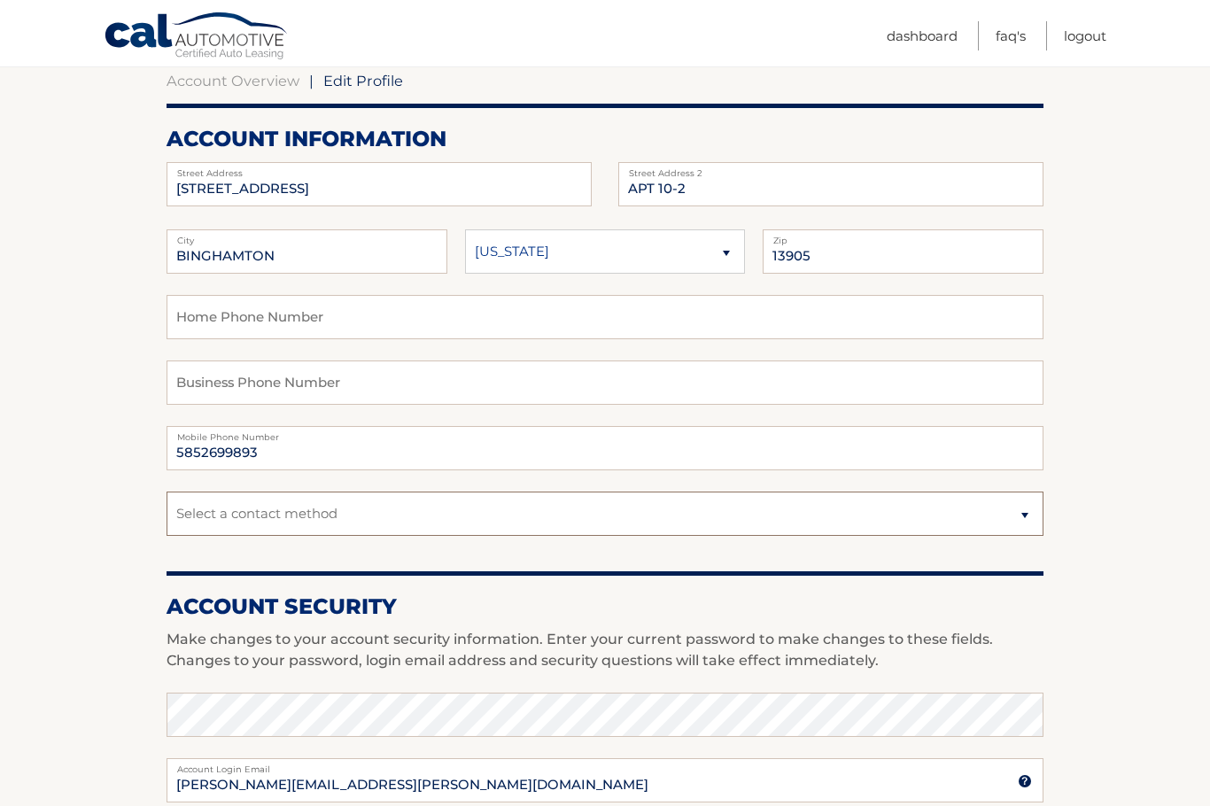
click at [269, 535] on select "Select a contact method Mobile Home" at bounding box center [605, 514] width 877 height 44
select select "1"
click at [167, 492] on select "Select a contact method Mobile Home" at bounding box center [605, 514] width 877 height 44
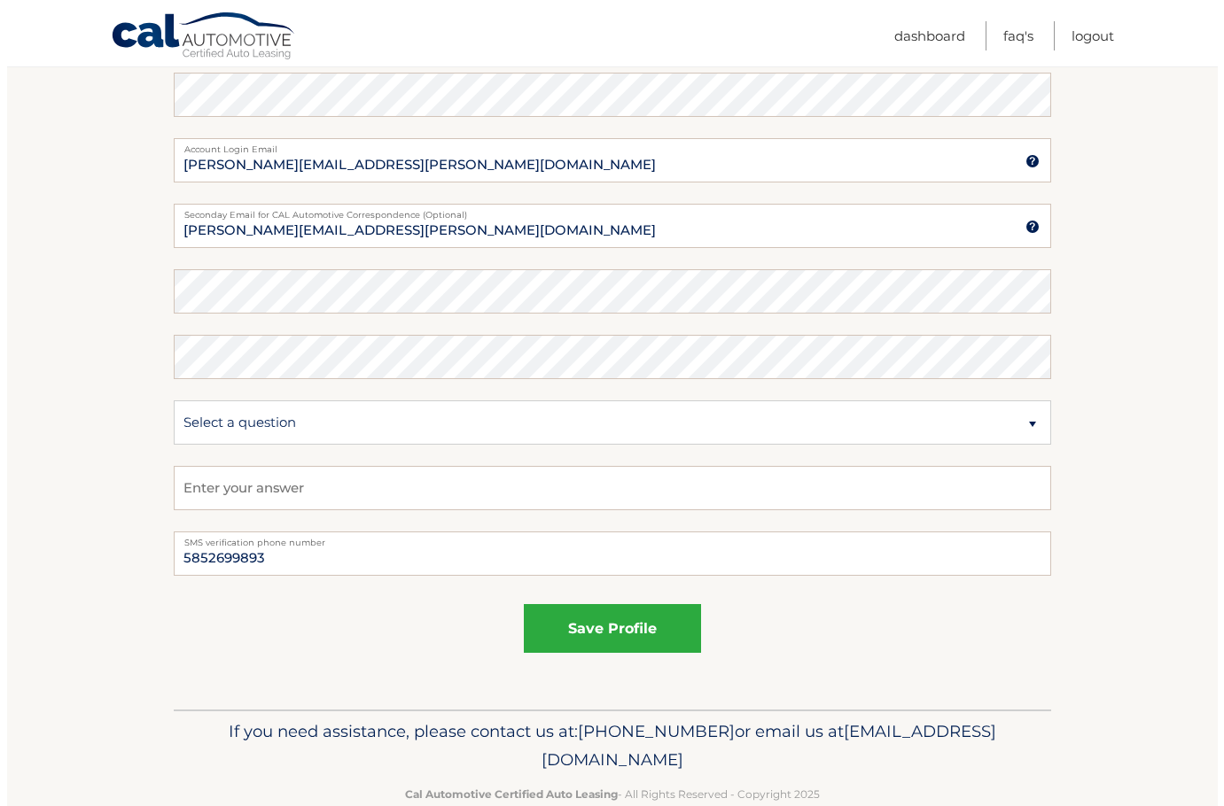
scroll to position [836, 0]
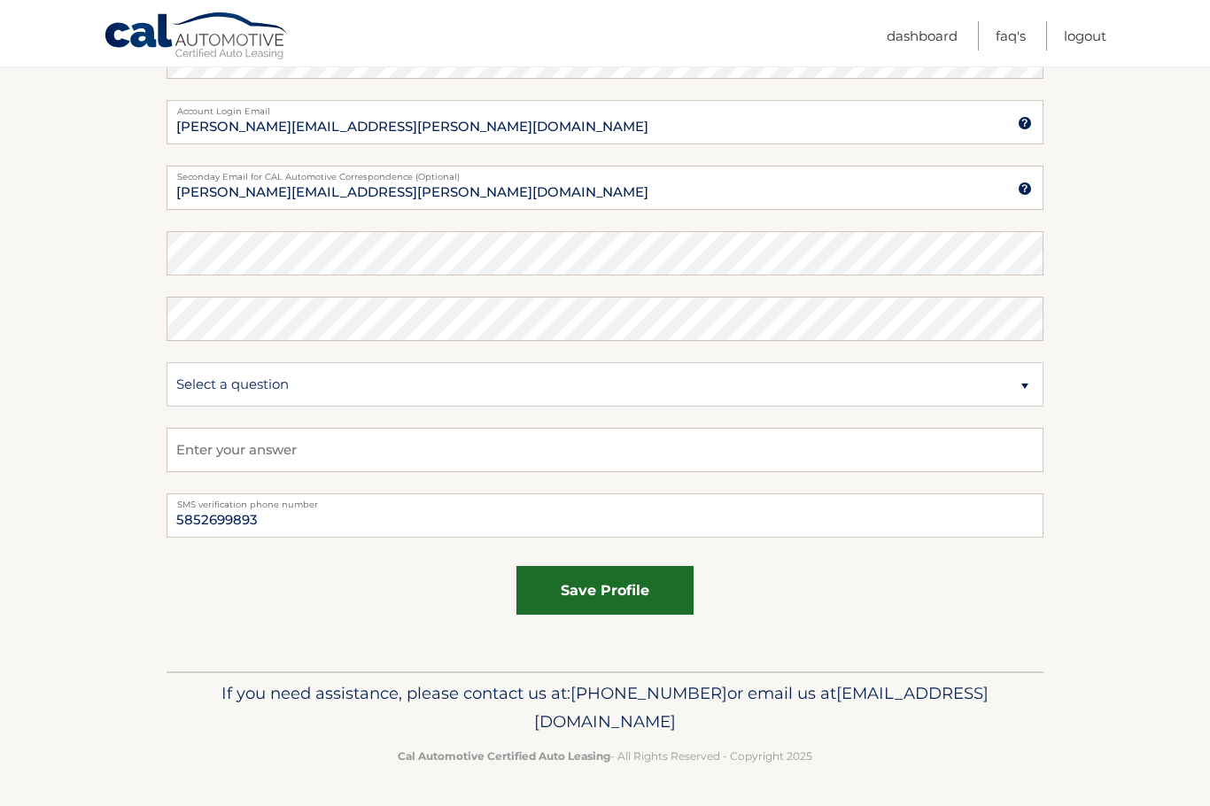
click at [557, 598] on button "save profile" at bounding box center [605, 590] width 177 height 49
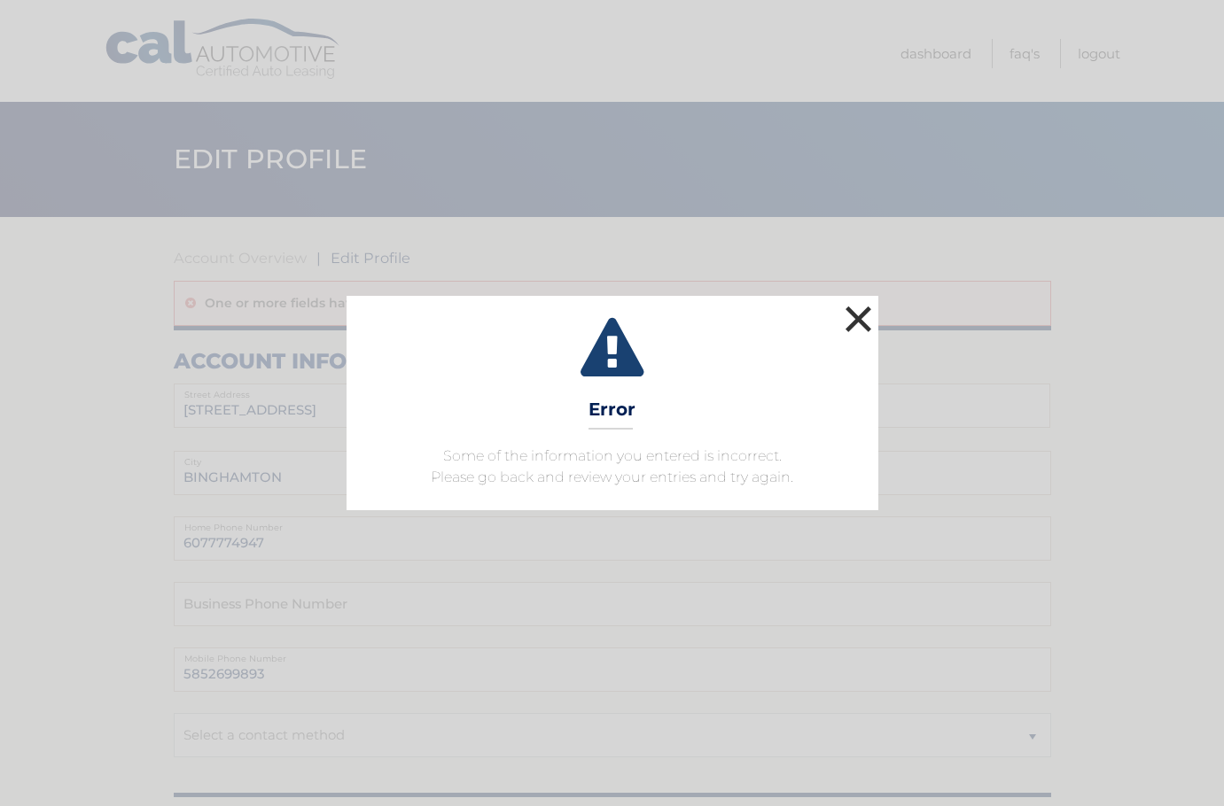
click at [853, 322] on button "×" at bounding box center [858, 318] width 35 height 35
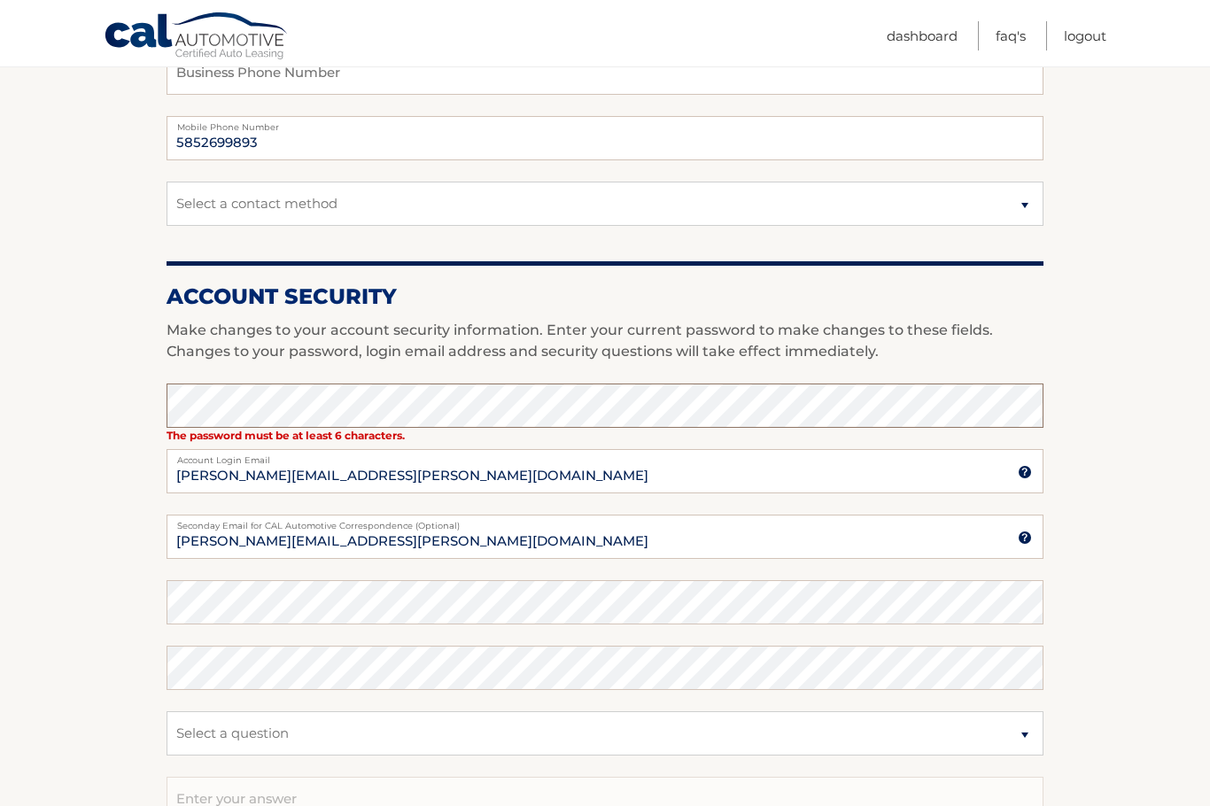
scroll to position [620, 0]
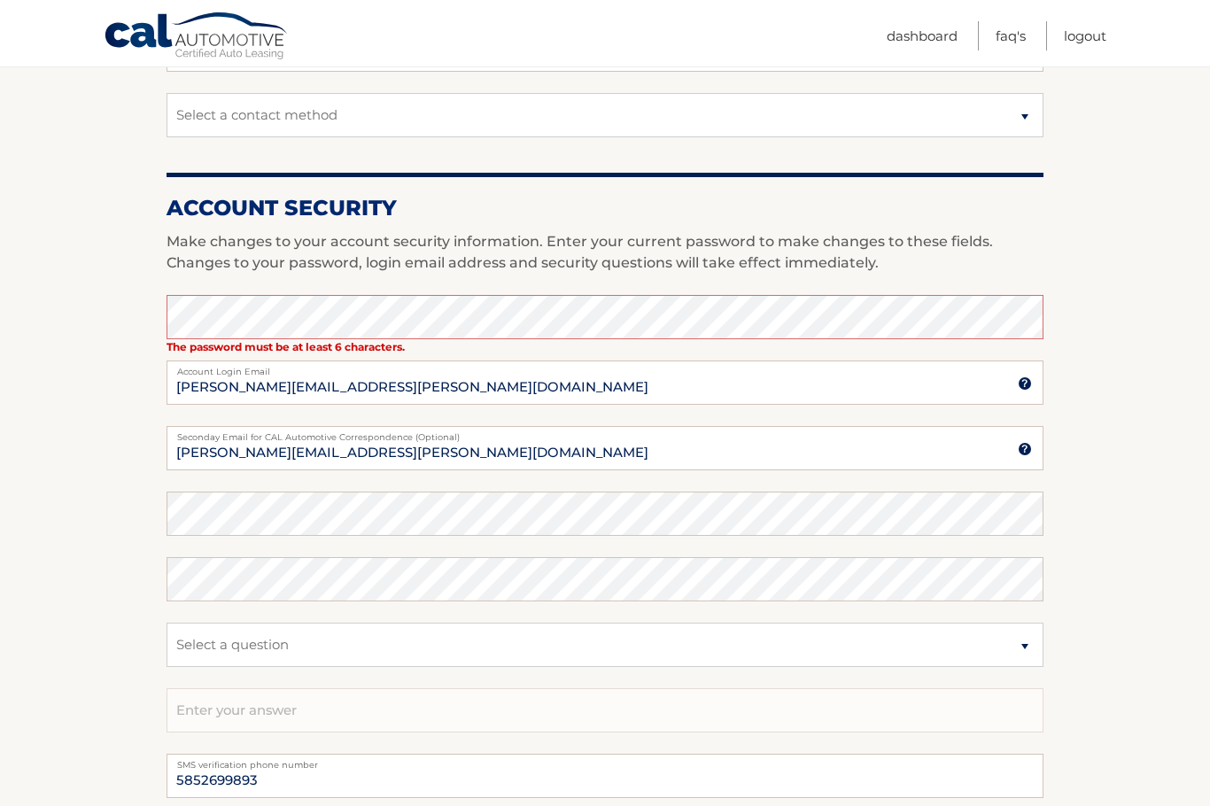
click at [115, 554] on section "Account Overview | Edit Profile One or more fields have an error. account infor…" at bounding box center [605, 264] width 1210 height 1335
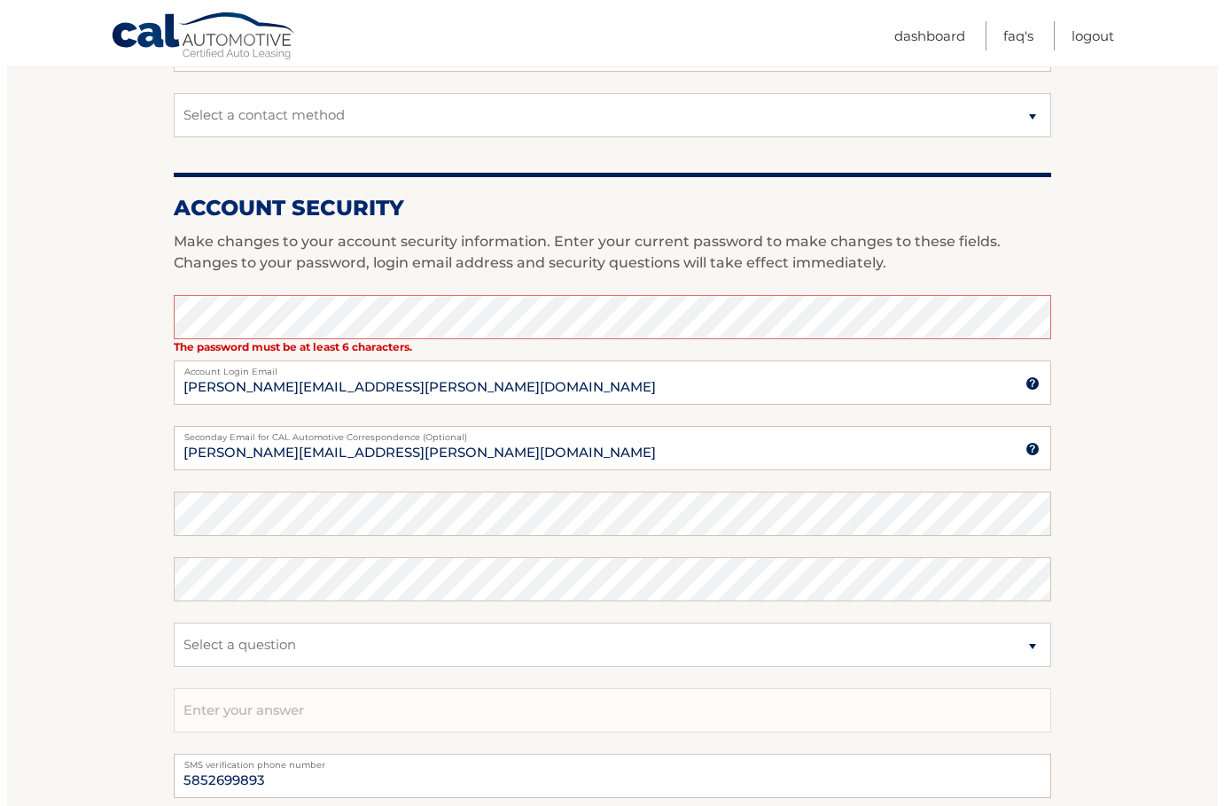
scroll to position [881, 0]
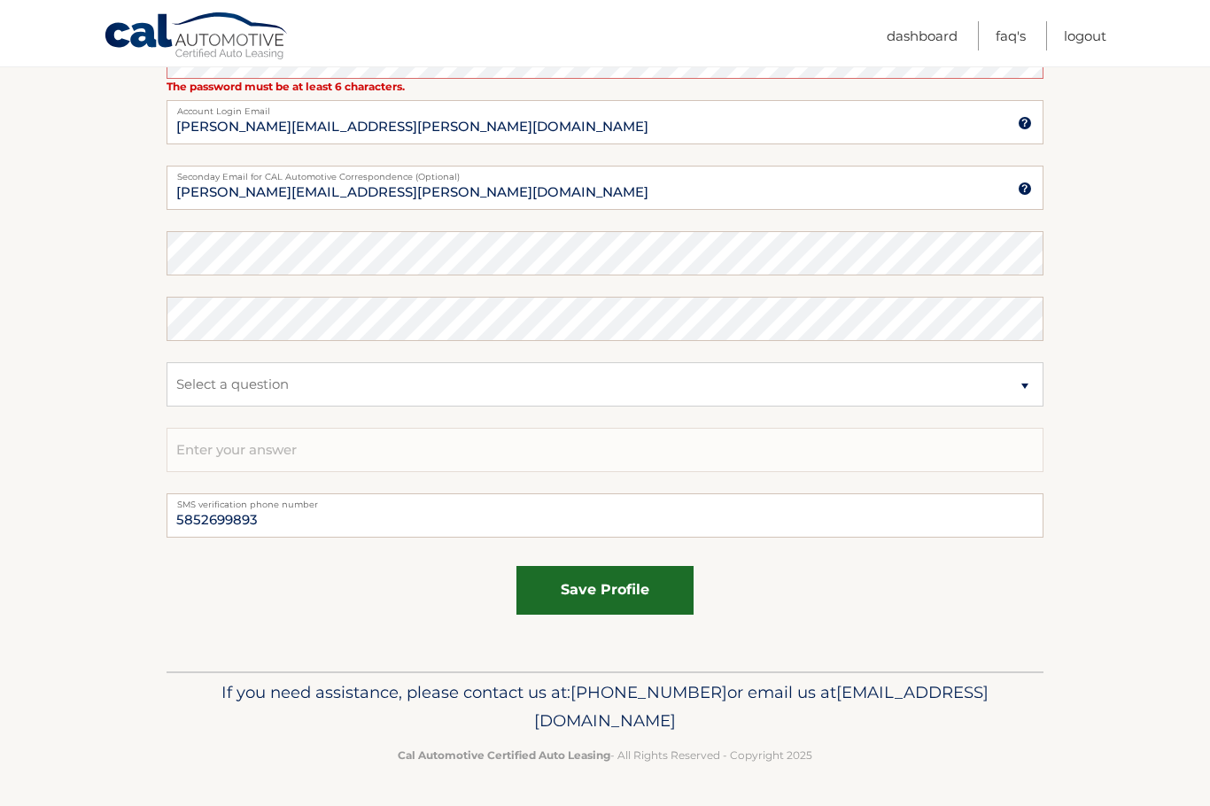
click at [632, 589] on button "save profile" at bounding box center [605, 590] width 177 height 49
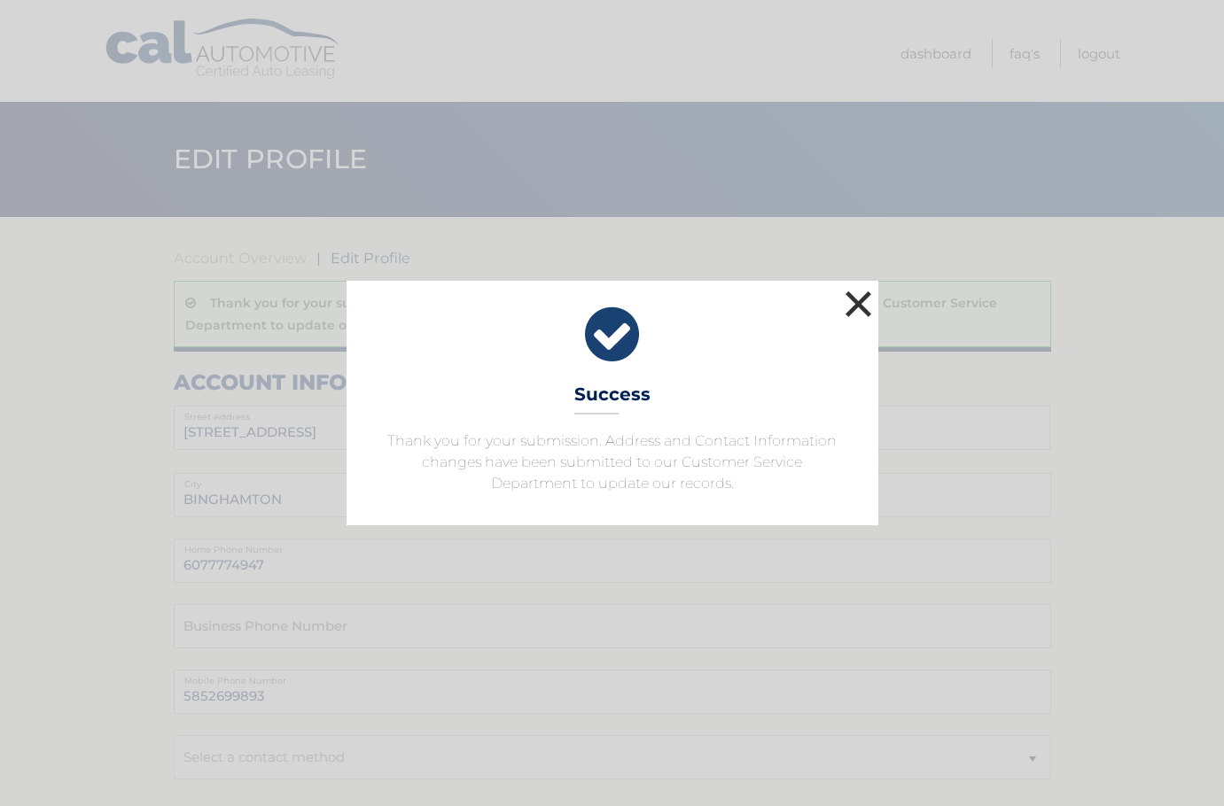
click at [866, 300] on button "×" at bounding box center [858, 303] width 35 height 35
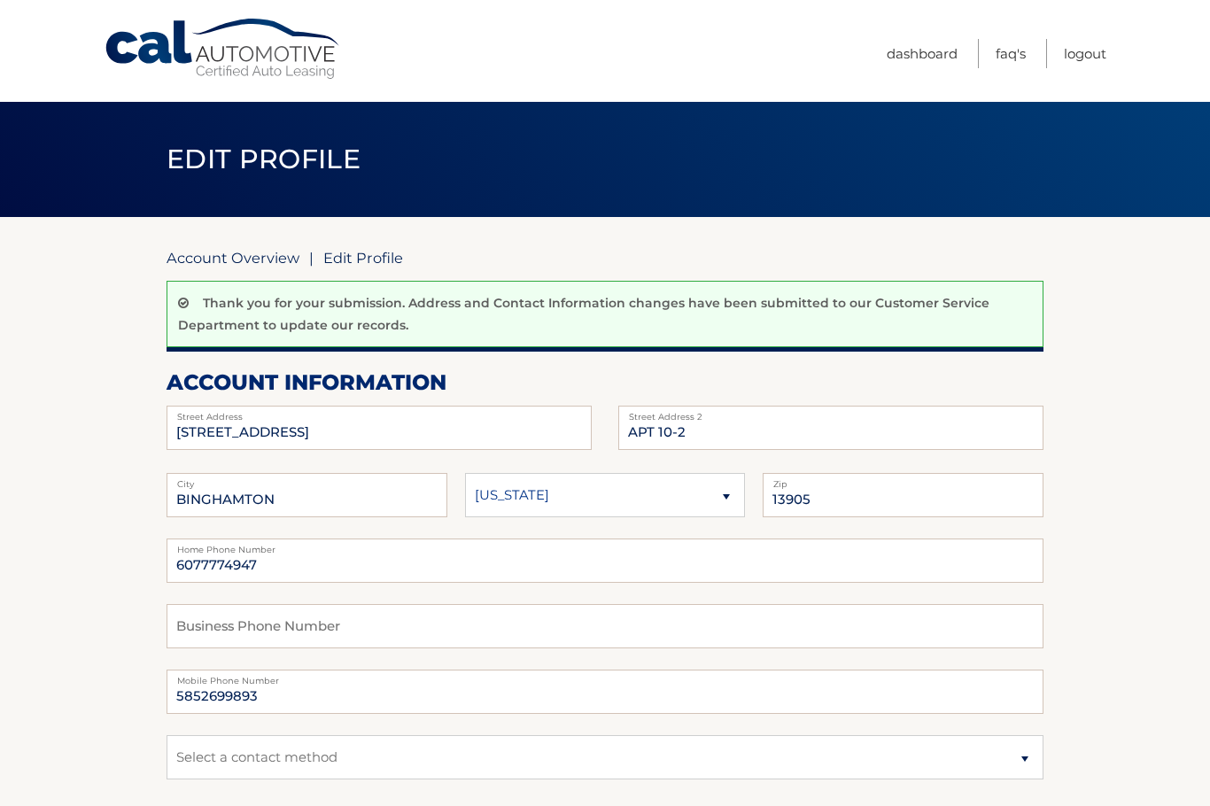
click at [251, 259] on link "Account Overview" at bounding box center [233, 258] width 133 height 18
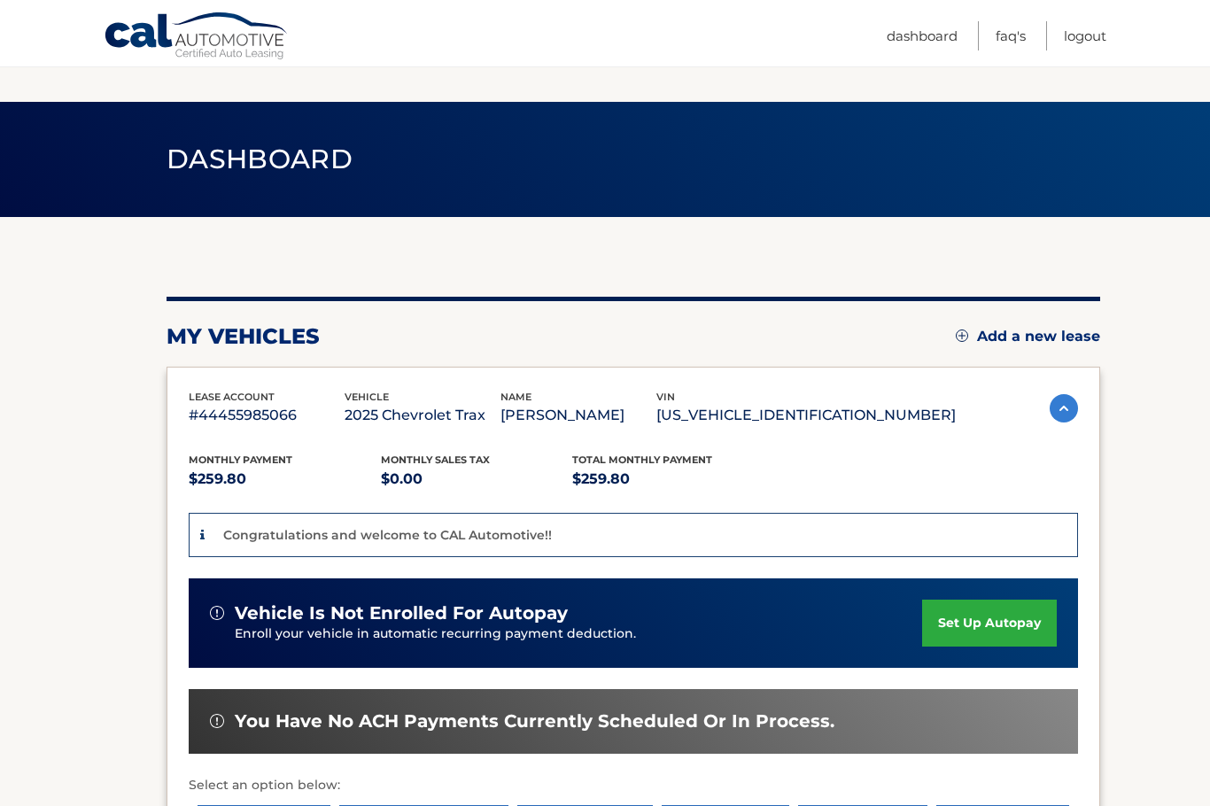
scroll to position [334, 0]
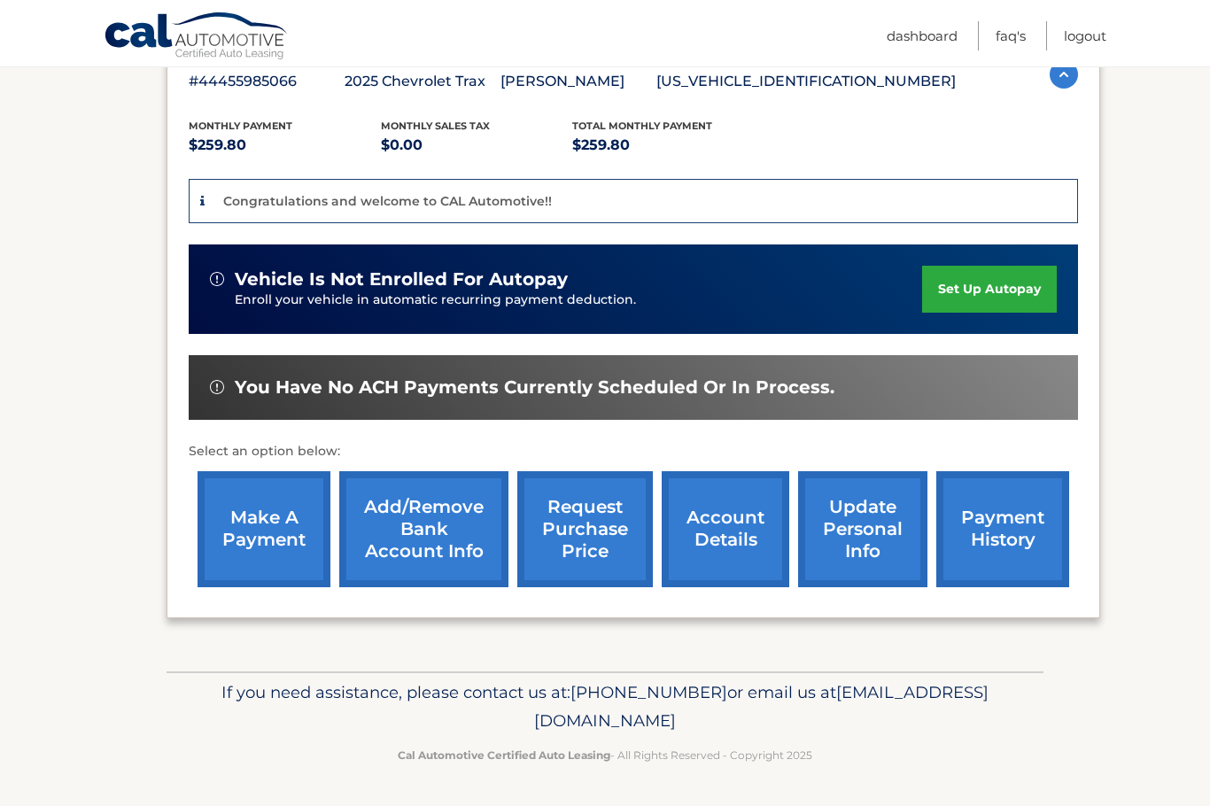
click at [856, 533] on link "update personal info" at bounding box center [862, 529] width 129 height 116
click at [738, 526] on link "account details" at bounding box center [726, 529] width 128 height 116
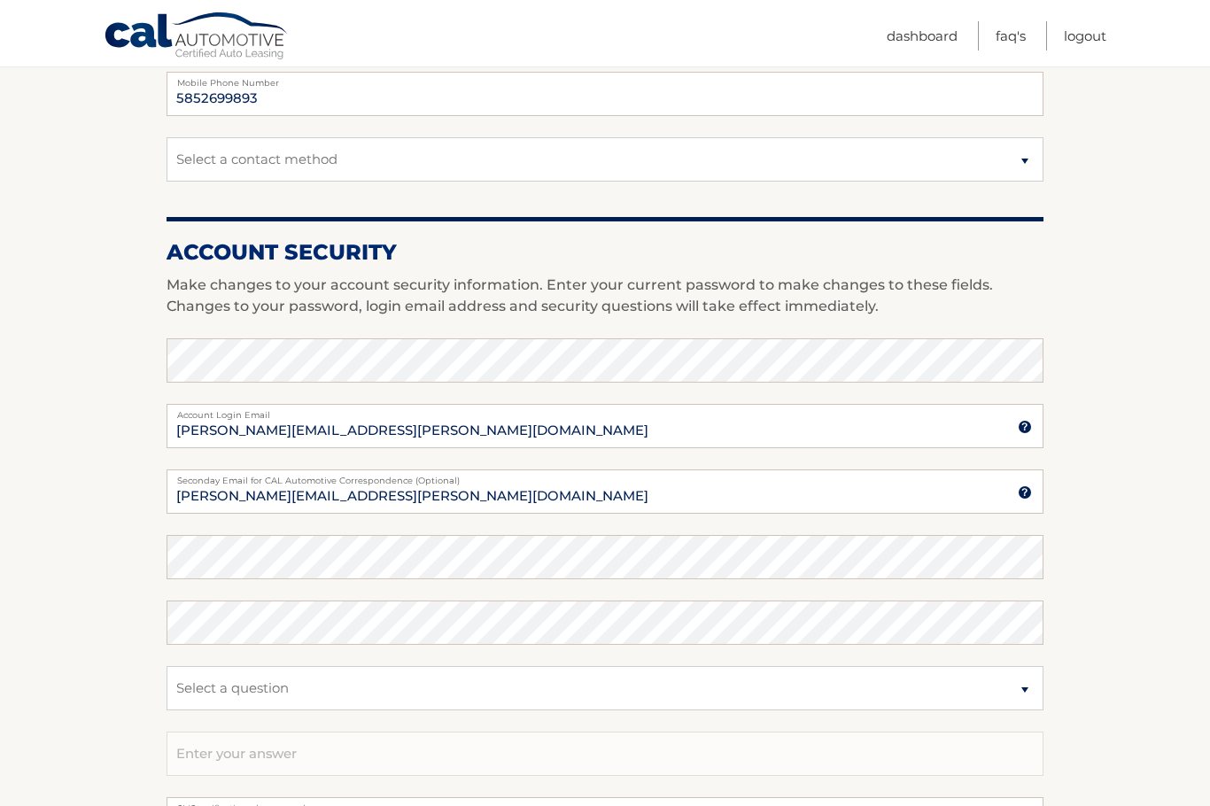
scroll to position [443, 0]
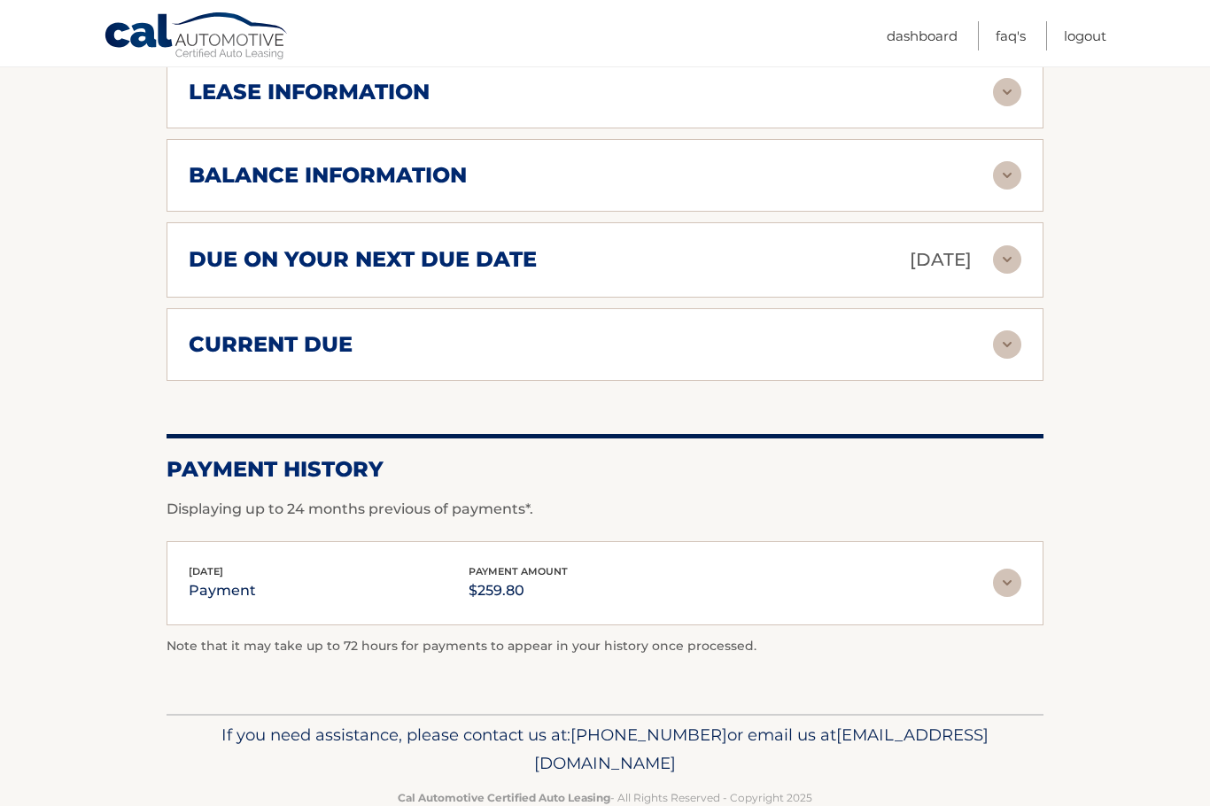
scroll to position [975, 0]
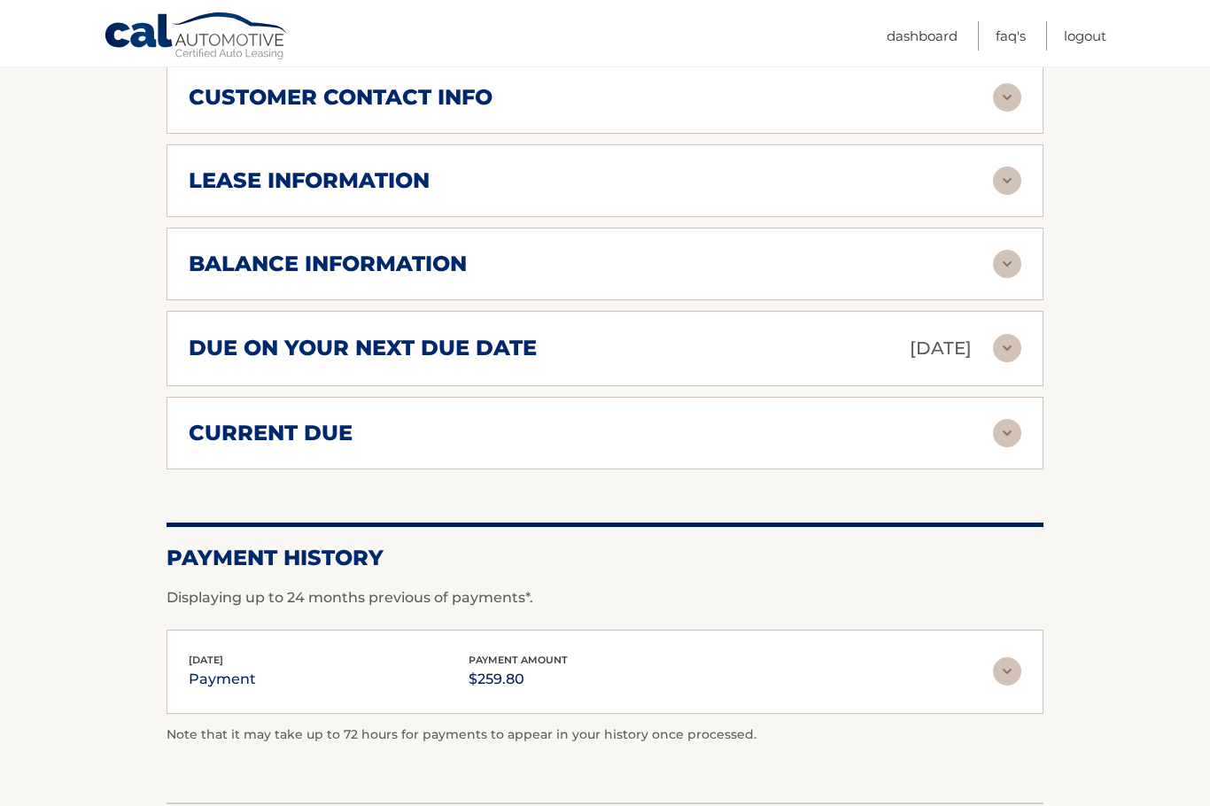
click at [1002, 419] on img at bounding box center [1007, 433] width 28 height 28
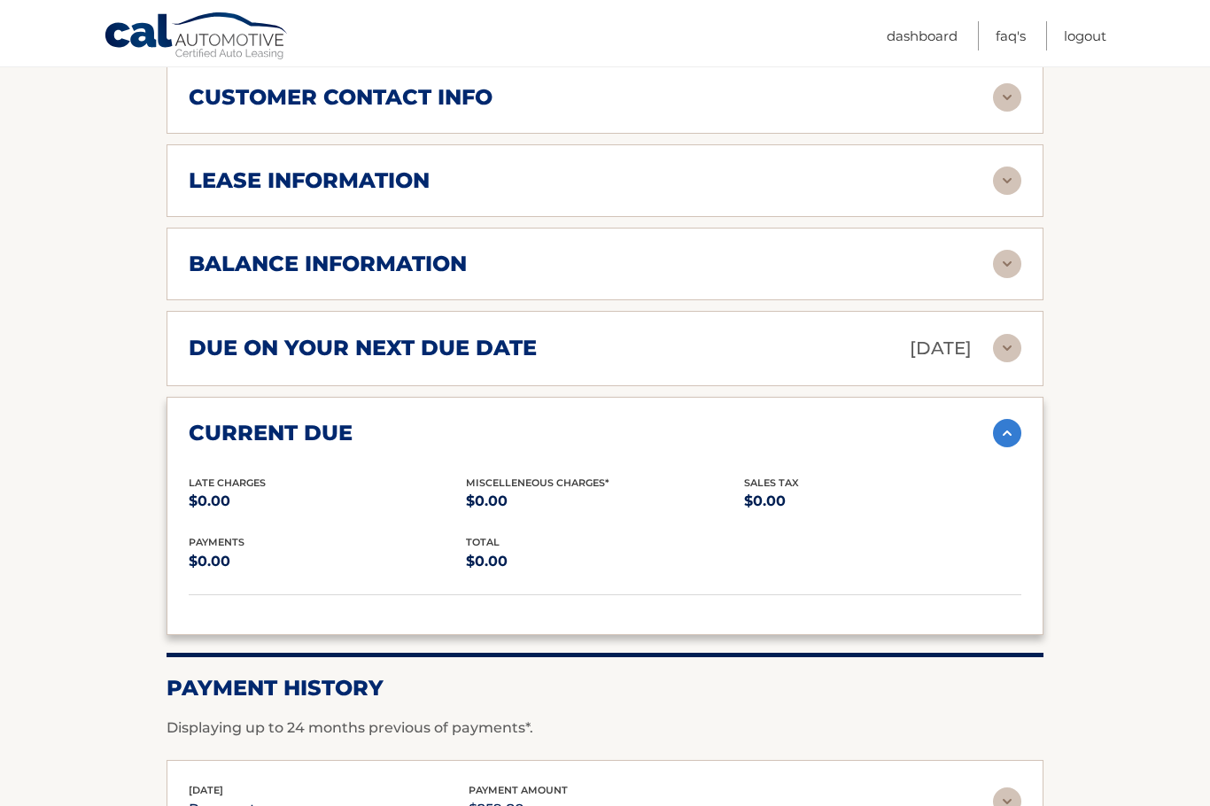
click at [1015, 334] on img at bounding box center [1007, 348] width 28 height 28
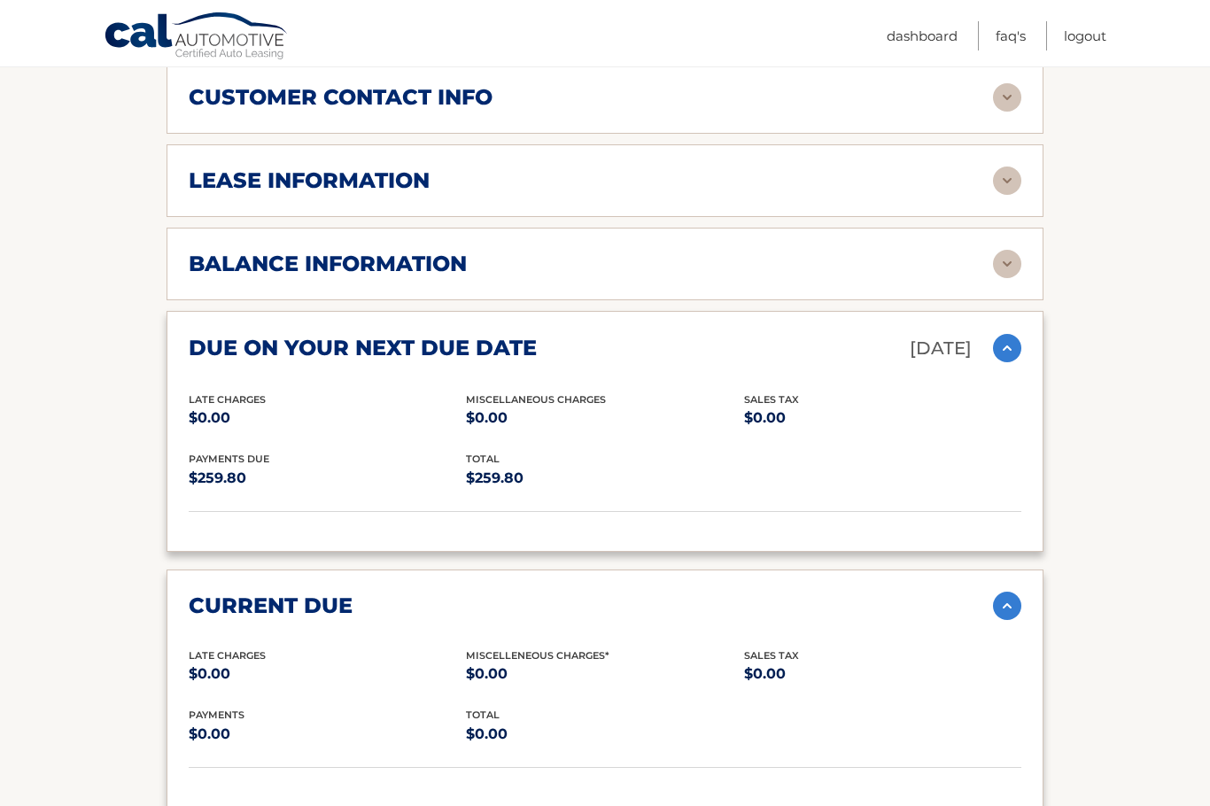
click at [1010, 250] on img at bounding box center [1007, 264] width 28 height 28
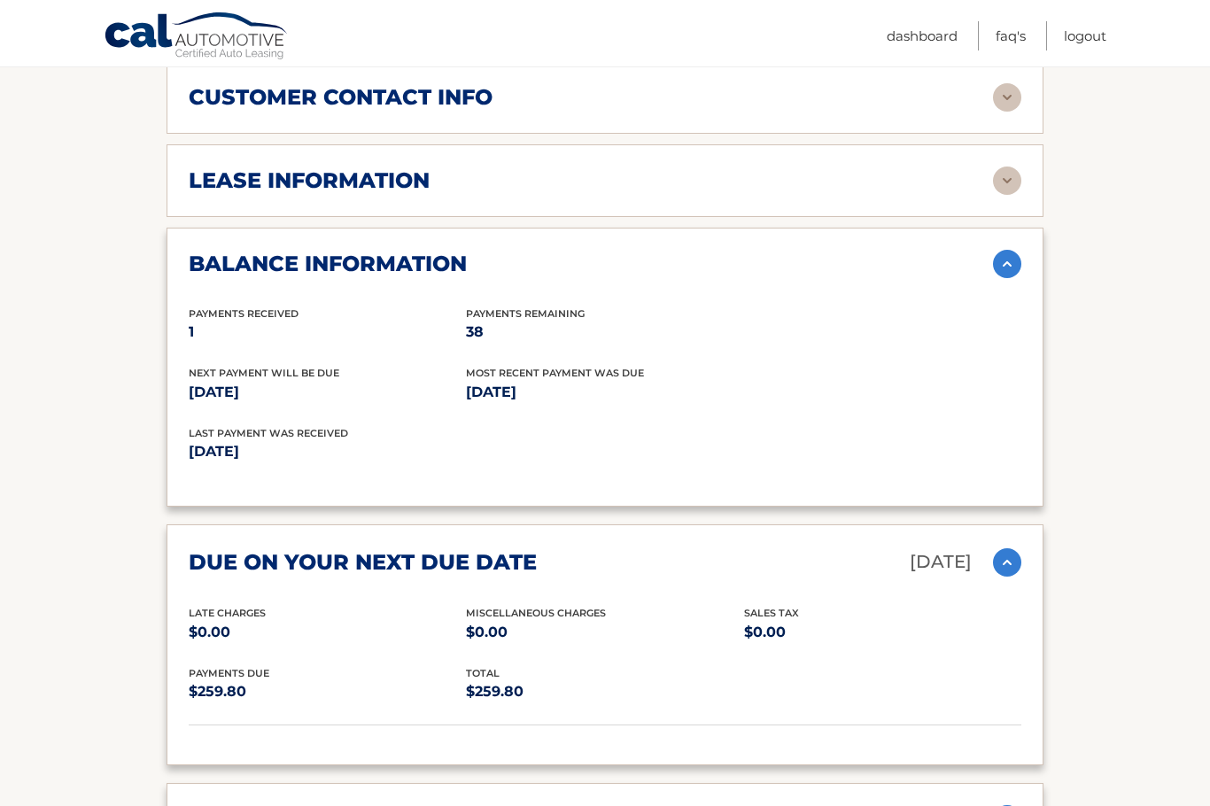
scroll to position [886, 0]
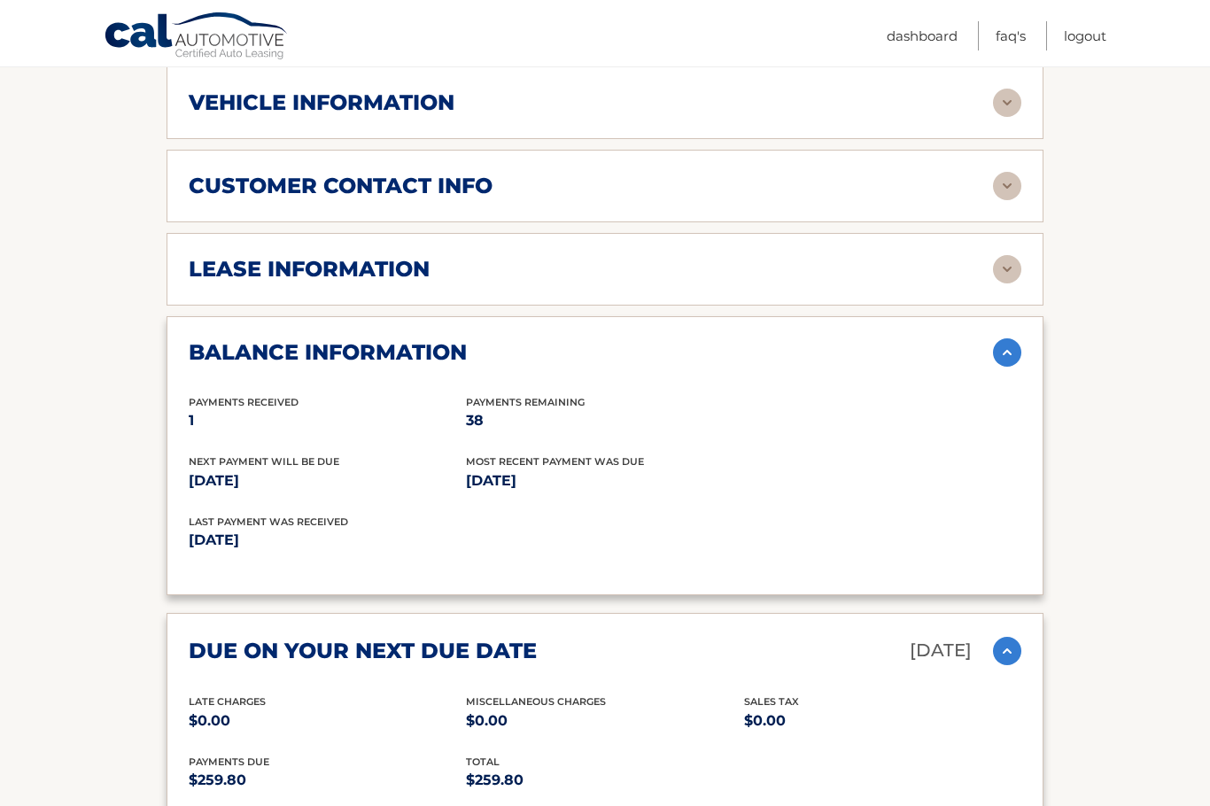
click at [1007, 255] on img at bounding box center [1007, 269] width 28 height 28
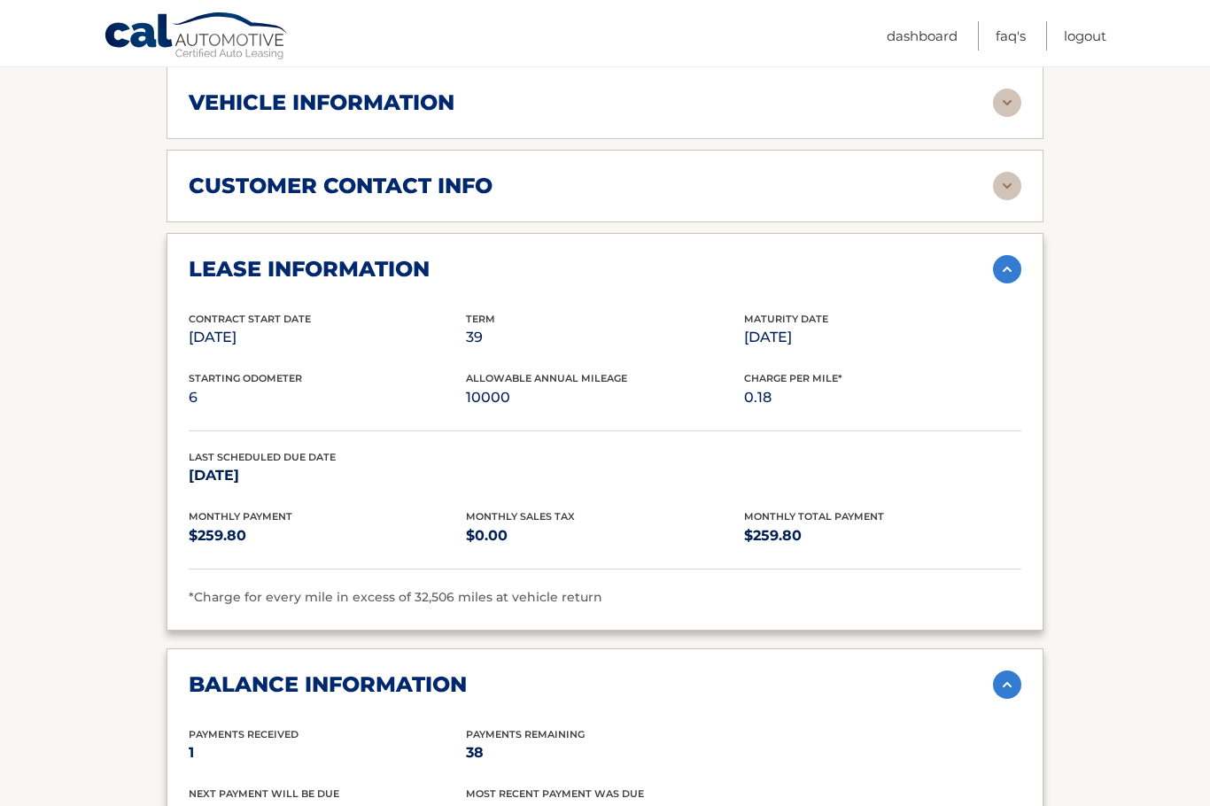
click at [41, 455] on section "Account Details | #44455985066 Back to Dashboard Manage Your Lease lease accoun…" at bounding box center [605, 536] width 1210 height 2410
click at [74, 302] on section "Account Details | #44455985066 Back to Dashboard Manage Your Lease lease accoun…" at bounding box center [605, 536] width 1210 height 2410
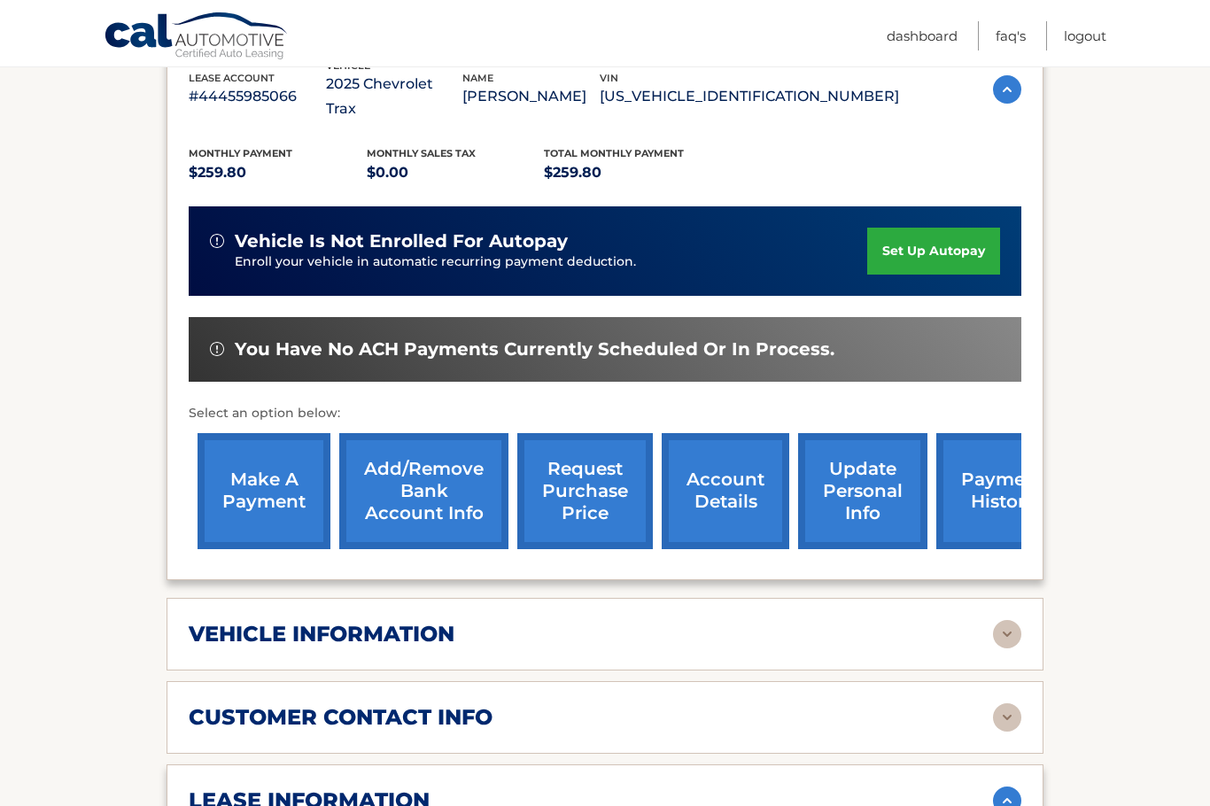
click at [230, 525] on div "make a payment Add/Remove bank account info request purchase price account deta…" at bounding box center [634, 491] width 890 height 134
click at [289, 460] on link "make a payment" at bounding box center [264, 491] width 133 height 116
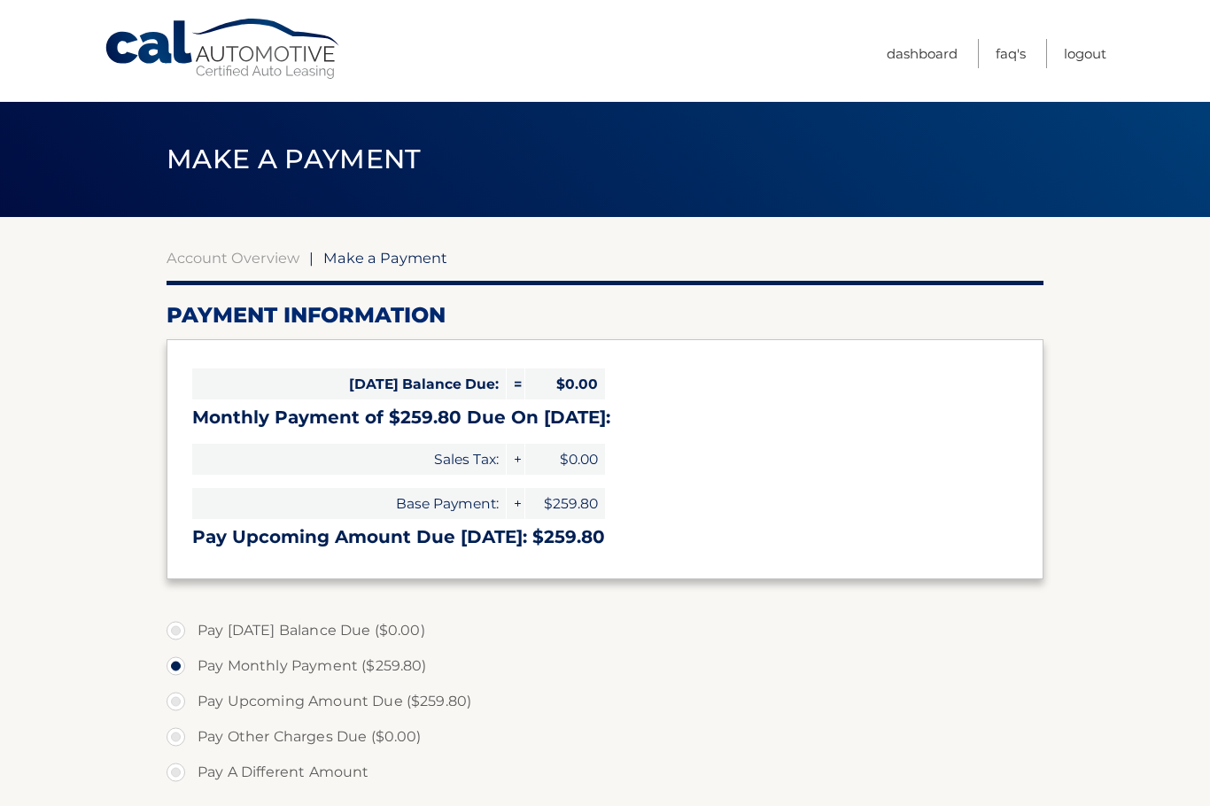
select select "YTA3MDM4NmUtYjBiMy00OGFhLWIwMmMtNWZkNzQ2Nzc0YjIz"
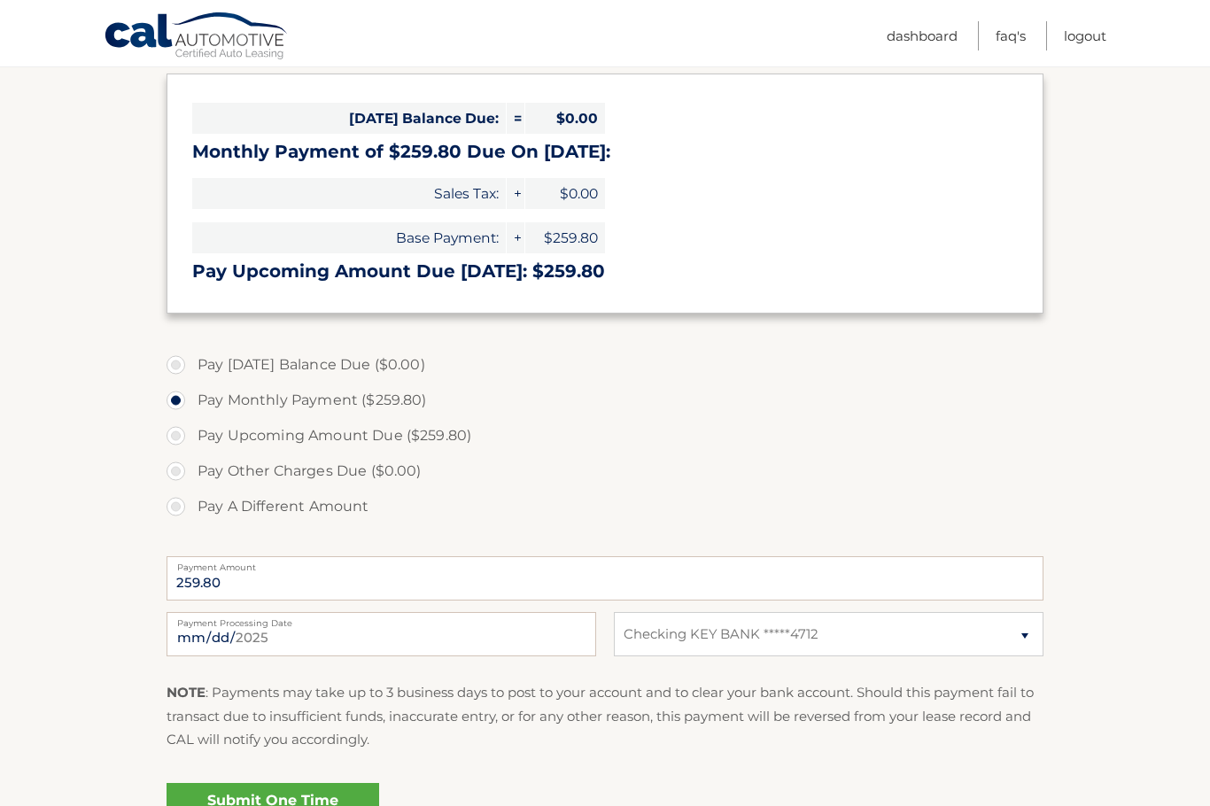
click at [259, 626] on label "Payment Processing Date" at bounding box center [382, 619] width 430 height 14
click at [259, 626] on input "[DATE]" at bounding box center [382, 634] width 430 height 44
click at [205, 634] on input "[DATE]" at bounding box center [382, 634] width 430 height 44
type input "[DATE]"
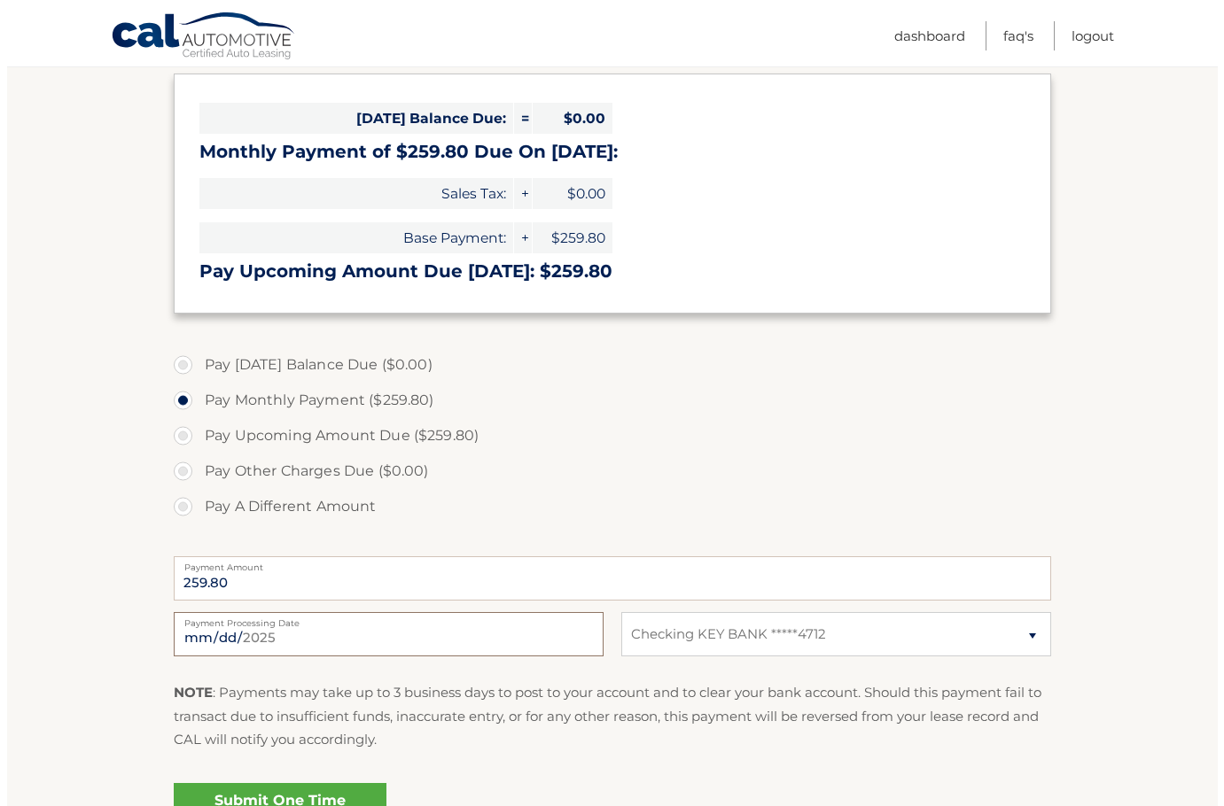
scroll to position [354, 0]
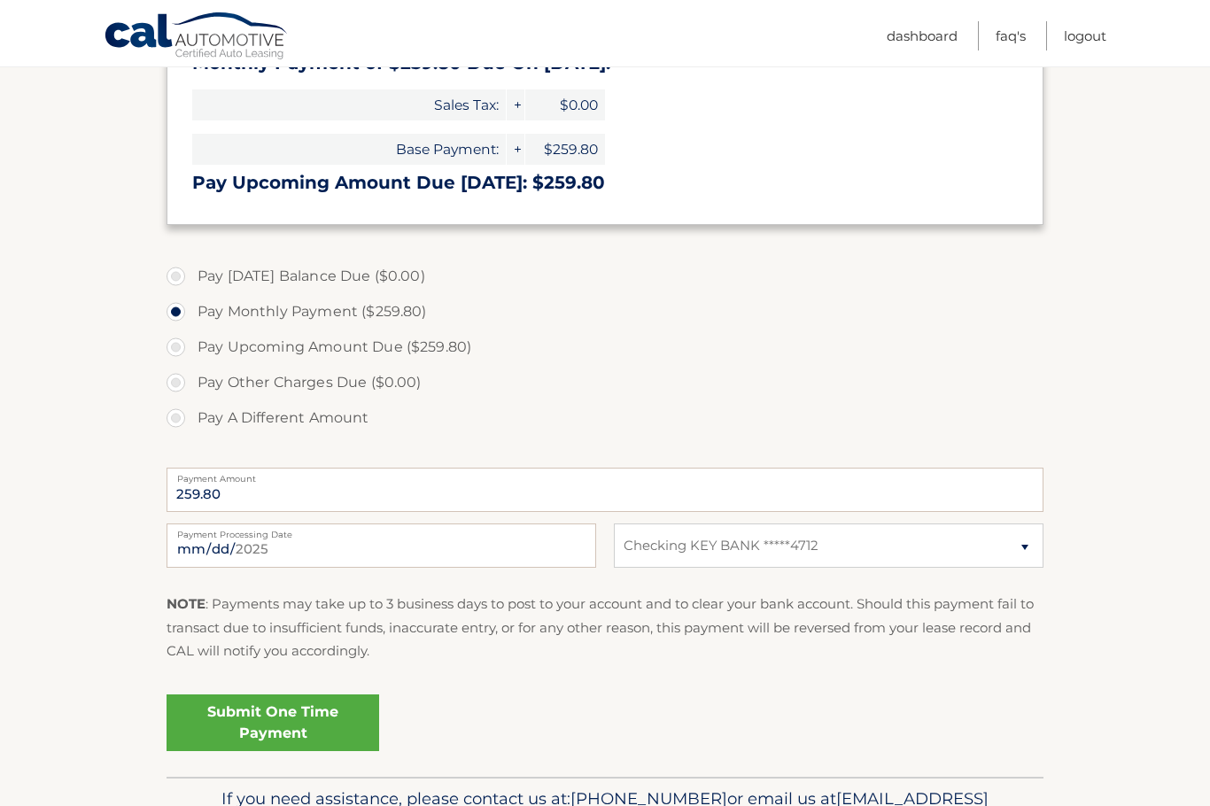
click at [282, 714] on link "Submit One Time Payment" at bounding box center [273, 723] width 213 height 57
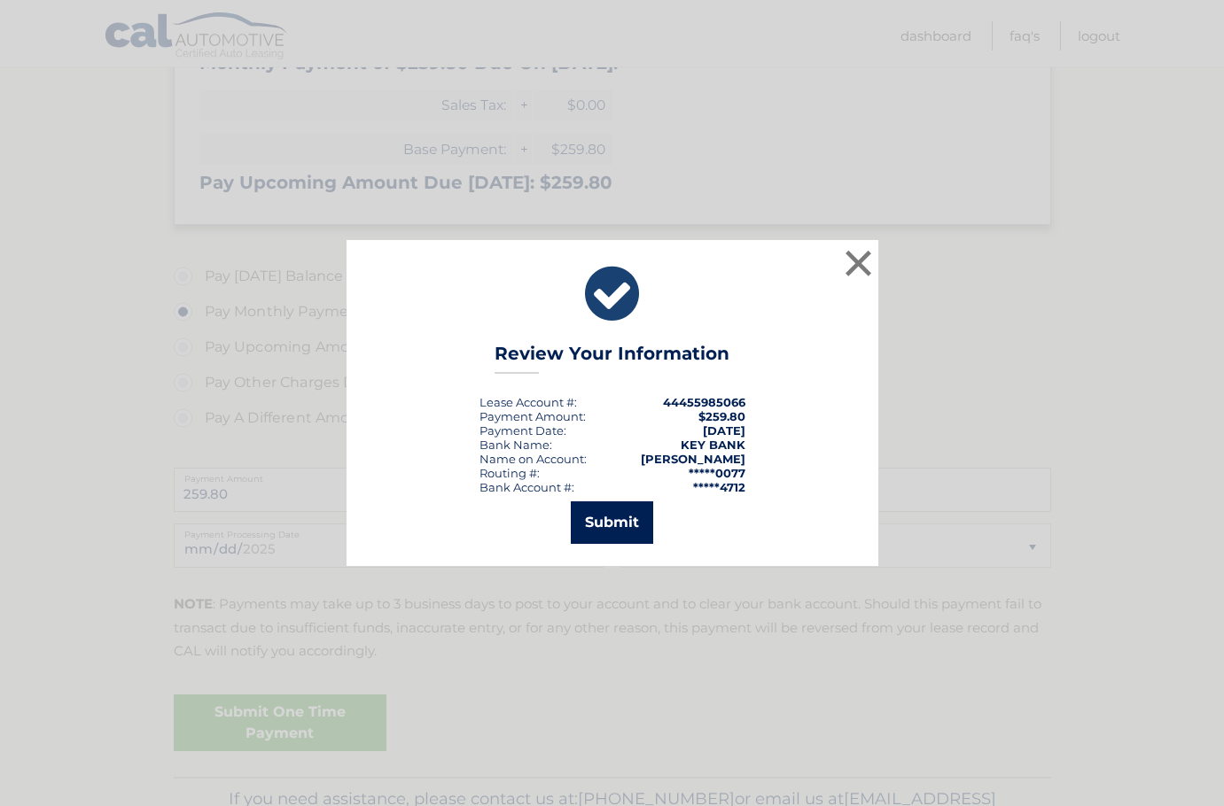
click at [613, 507] on button "Submit" at bounding box center [612, 523] width 82 height 43
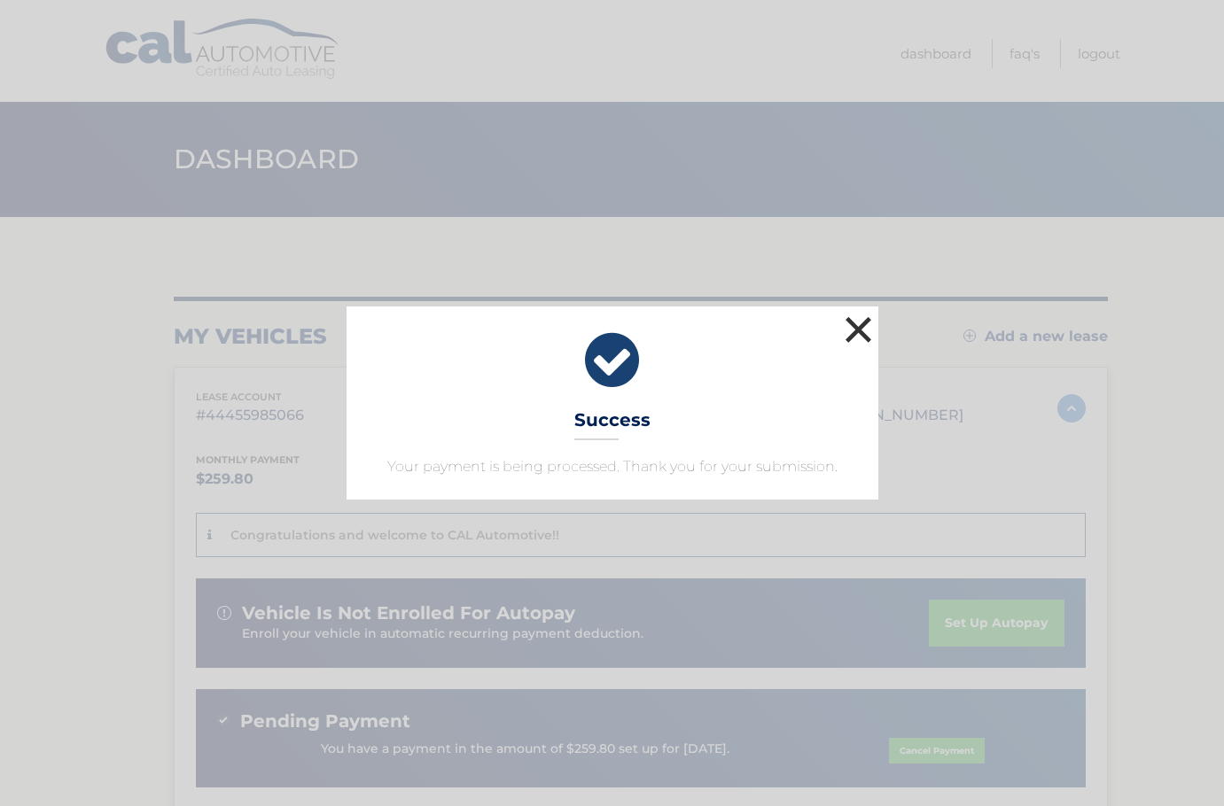
click at [866, 326] on button "×" at bounding box center [858, 329] width 35 height 35
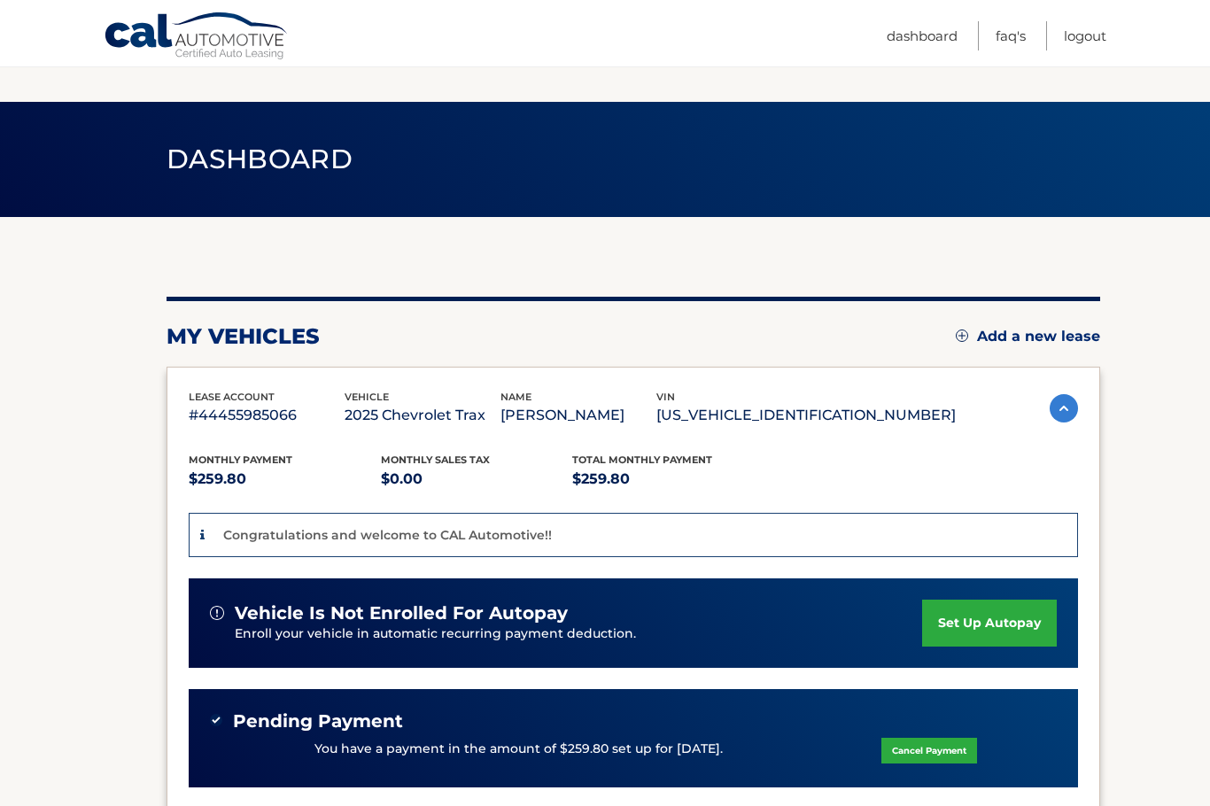
scroll to position [177, 0]
